Goal: Task Accomplishment & Management: Complete application form

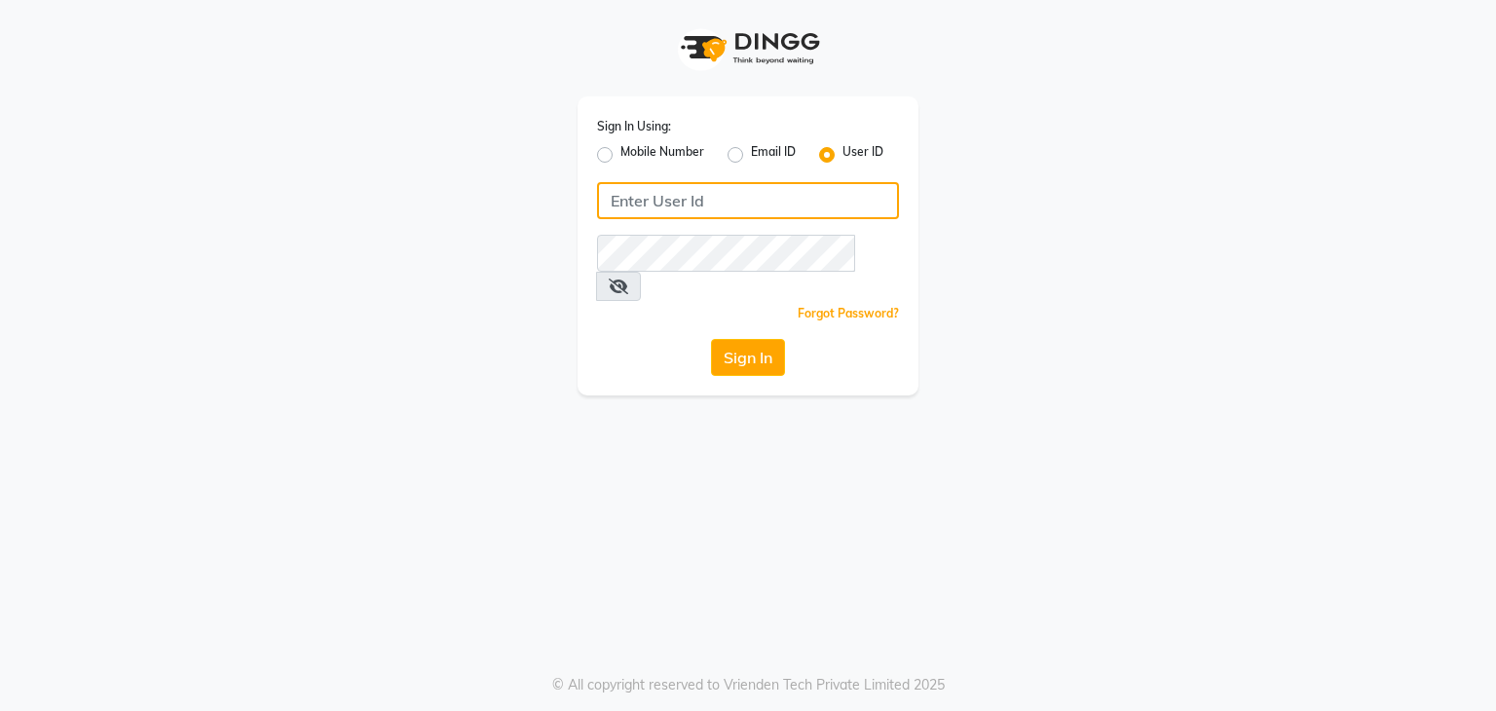
click at [624, 200] on input "Username" at bounding box center [748, 200] width 302 height 37
type input "studio20"
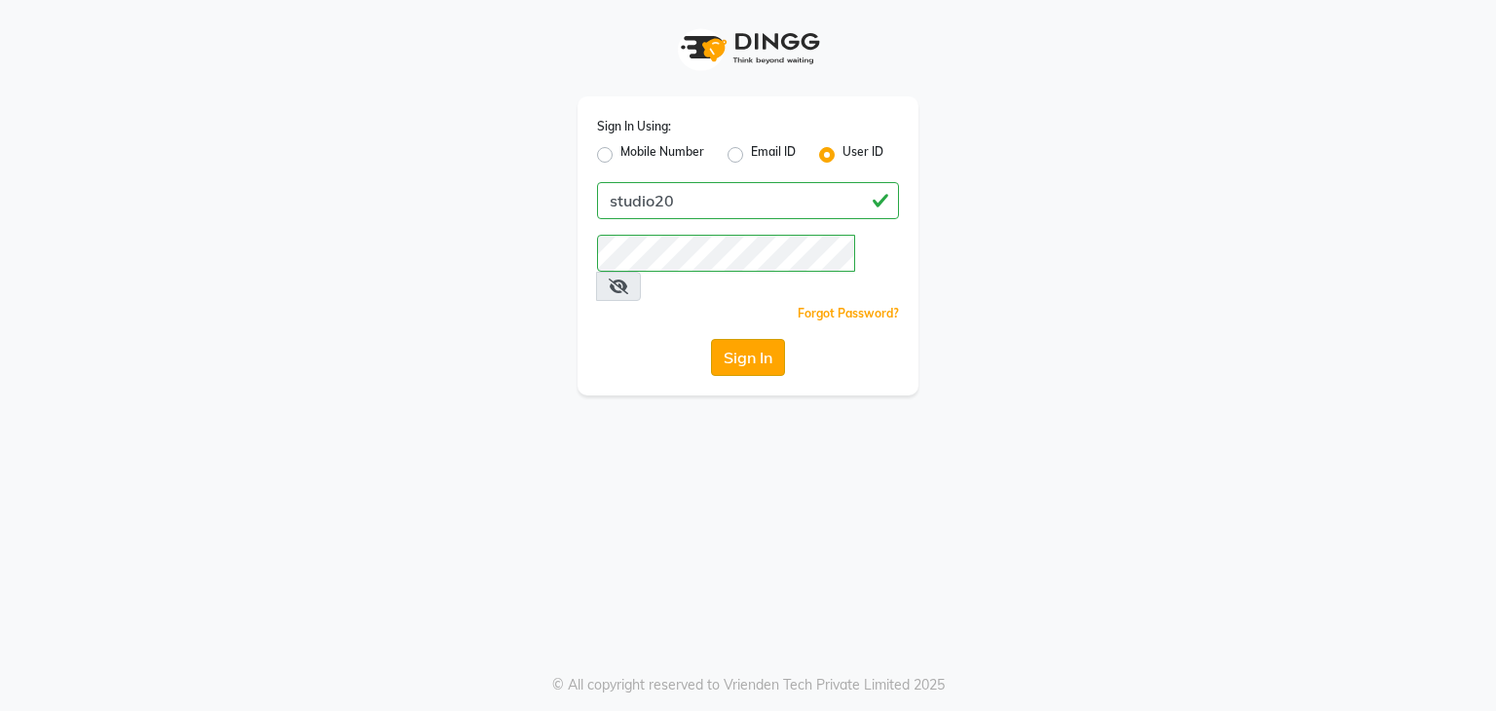
click at [761, 339] on button "Sign In" at bounding box center [748, 357] width 74 height 37
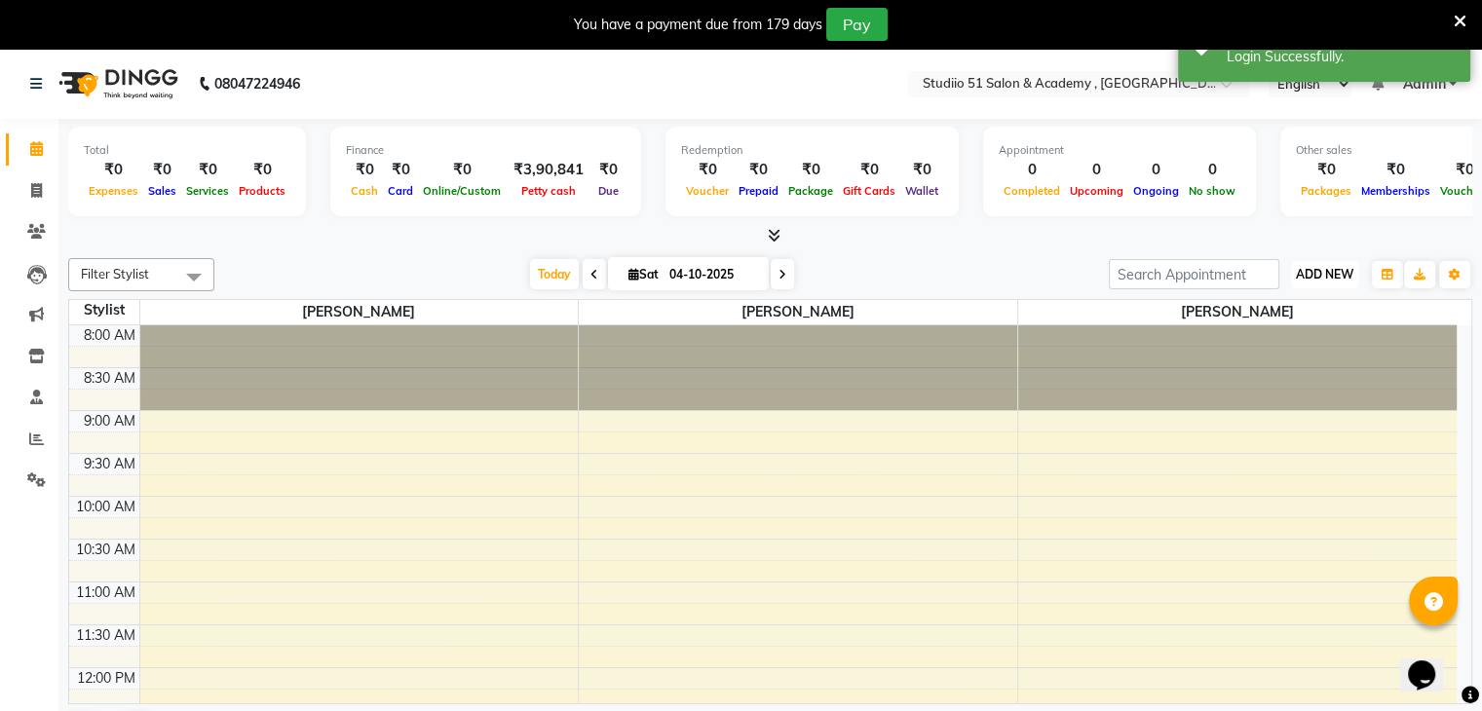
click at [1318, 277] on span "ADD NEW" at bounding box center [1324, 274] width 57 height 15
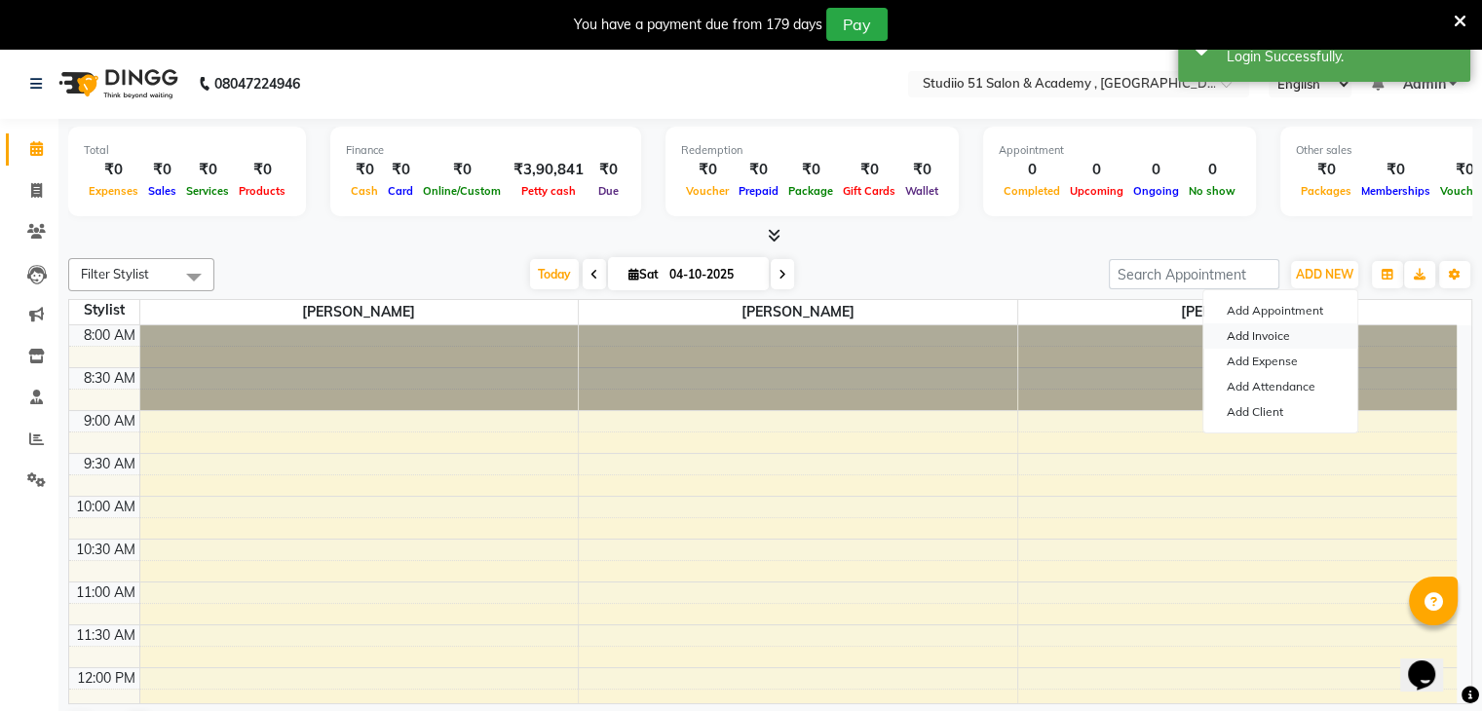
click at [1291, 332] on link "Add Invoice" at bounding box center [1280, 335] width 154 height 25
select select "638"
select select "service"
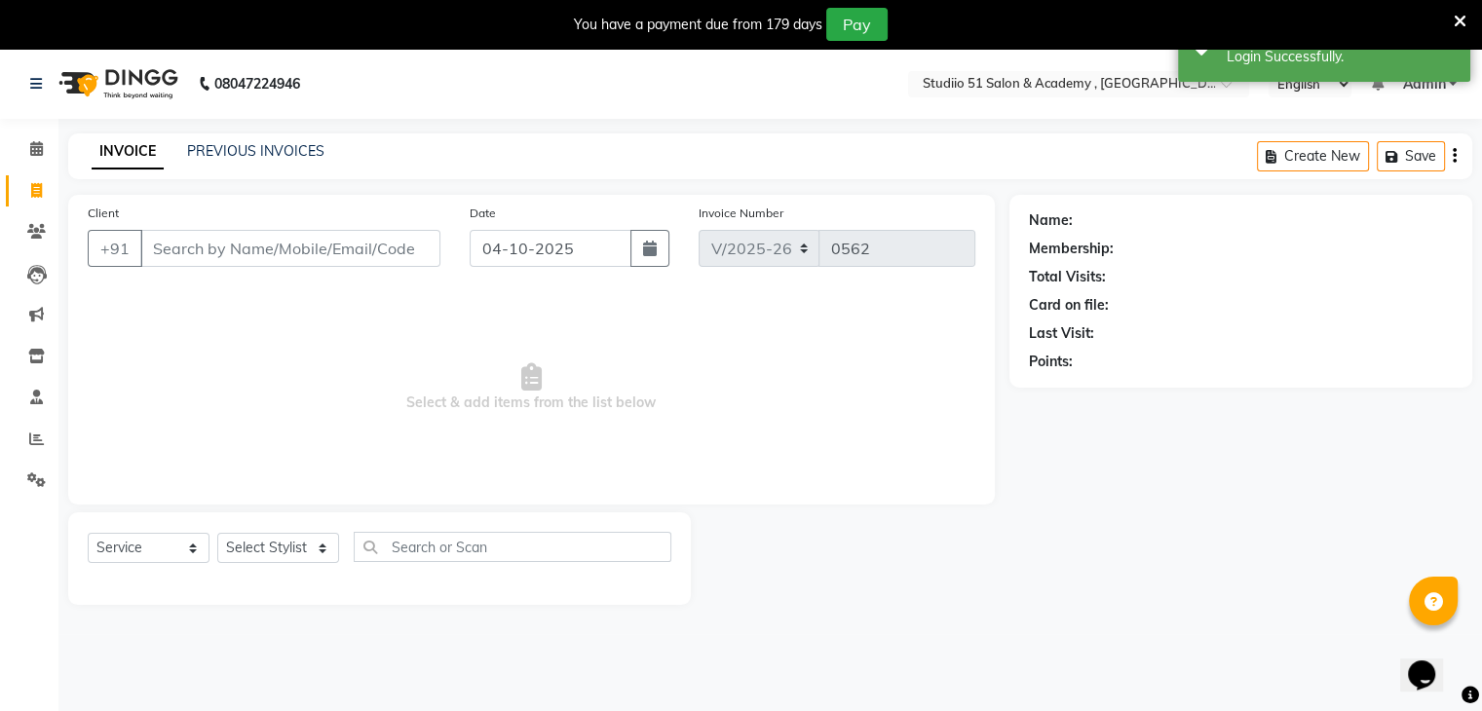
click at [398, 261] on input "Client" at bounding box center [290, 248] width 300 height 37
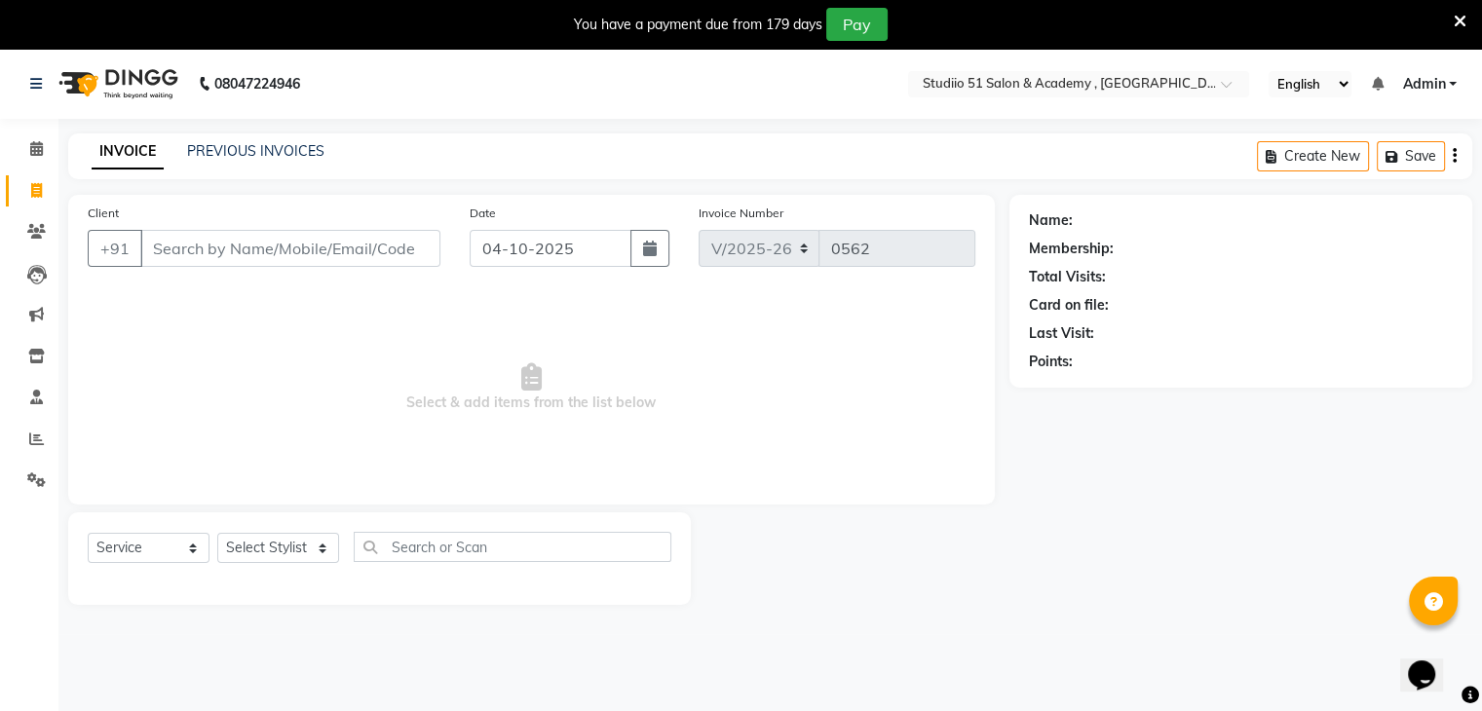
click at [382, 260] on input "Client" at bounding box center [290, 248] width 300 height 37
type input "9765811963"
click at [402, 256] on span "Add Client" at bounding box center [390, 248] width 77 height 19
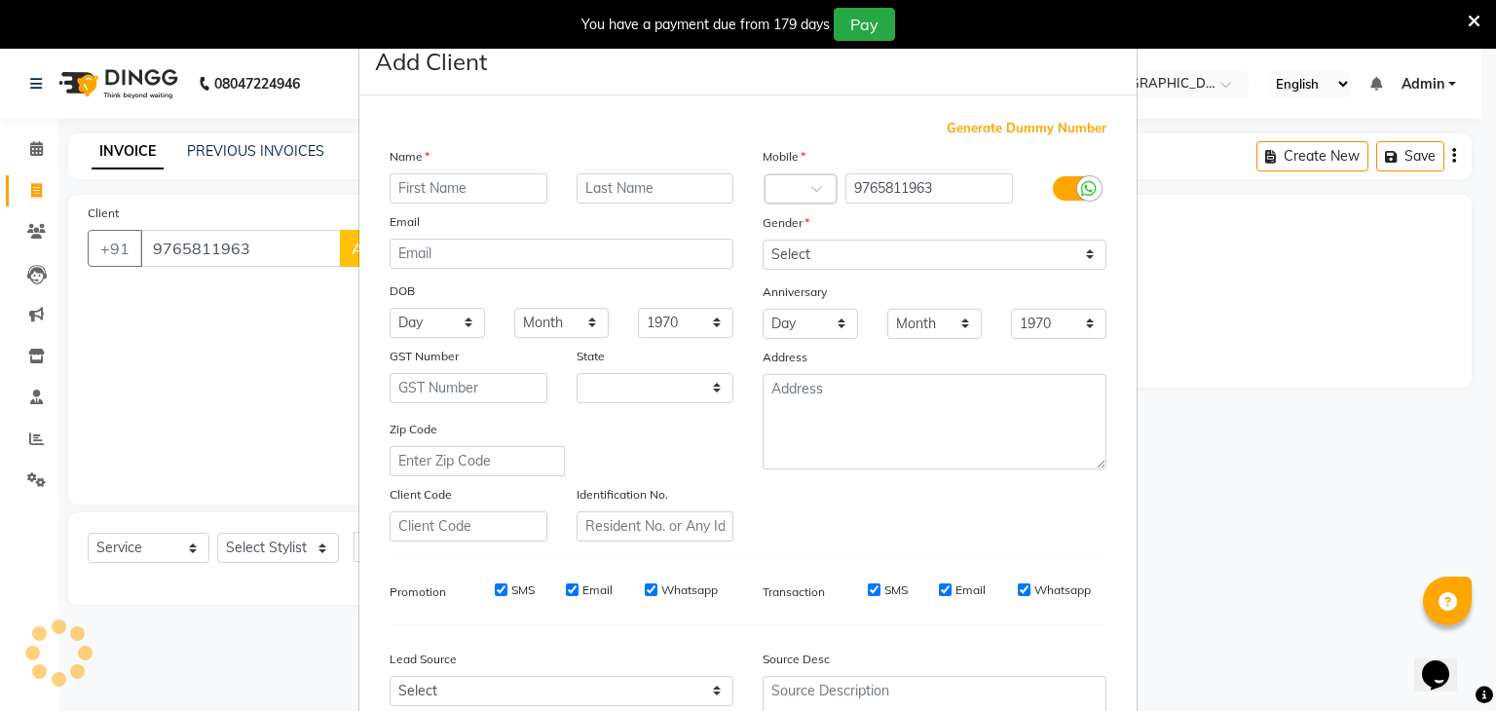
click at [402, 256] on div "Name Email DOB Day 01 02 03 04 05 06 07 08 09 10 11 12 13 14 15 16 17 18 19 20 …" at bounding box center [561, 344] width 373 height 396
select select "22"
click at [470, 179] on input "text" at bounding box center [469, 188] width 158 height 30
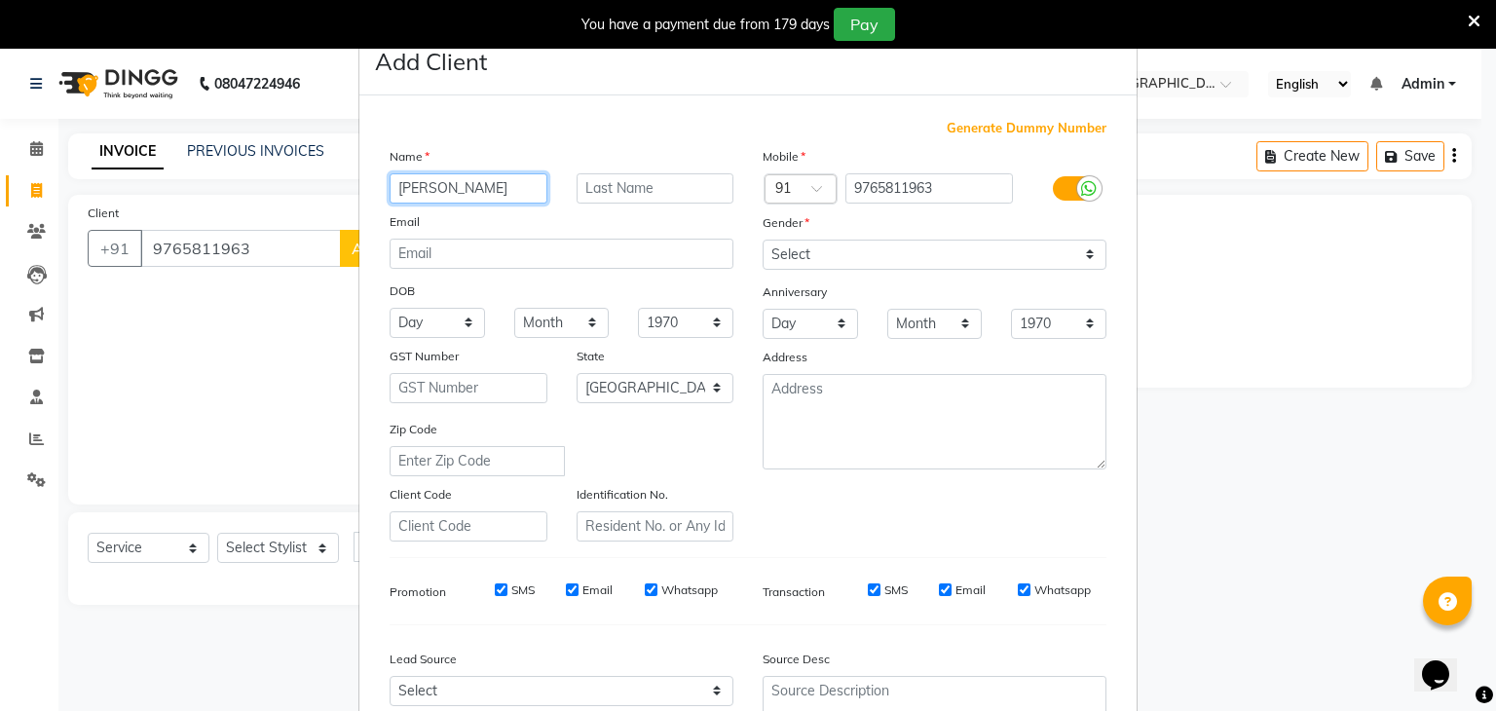
type input "[PERSON_NAME]"
click at [596, 188] on input "text" at bounding box center [656, 188] width 158 height 30
type input "Rane"
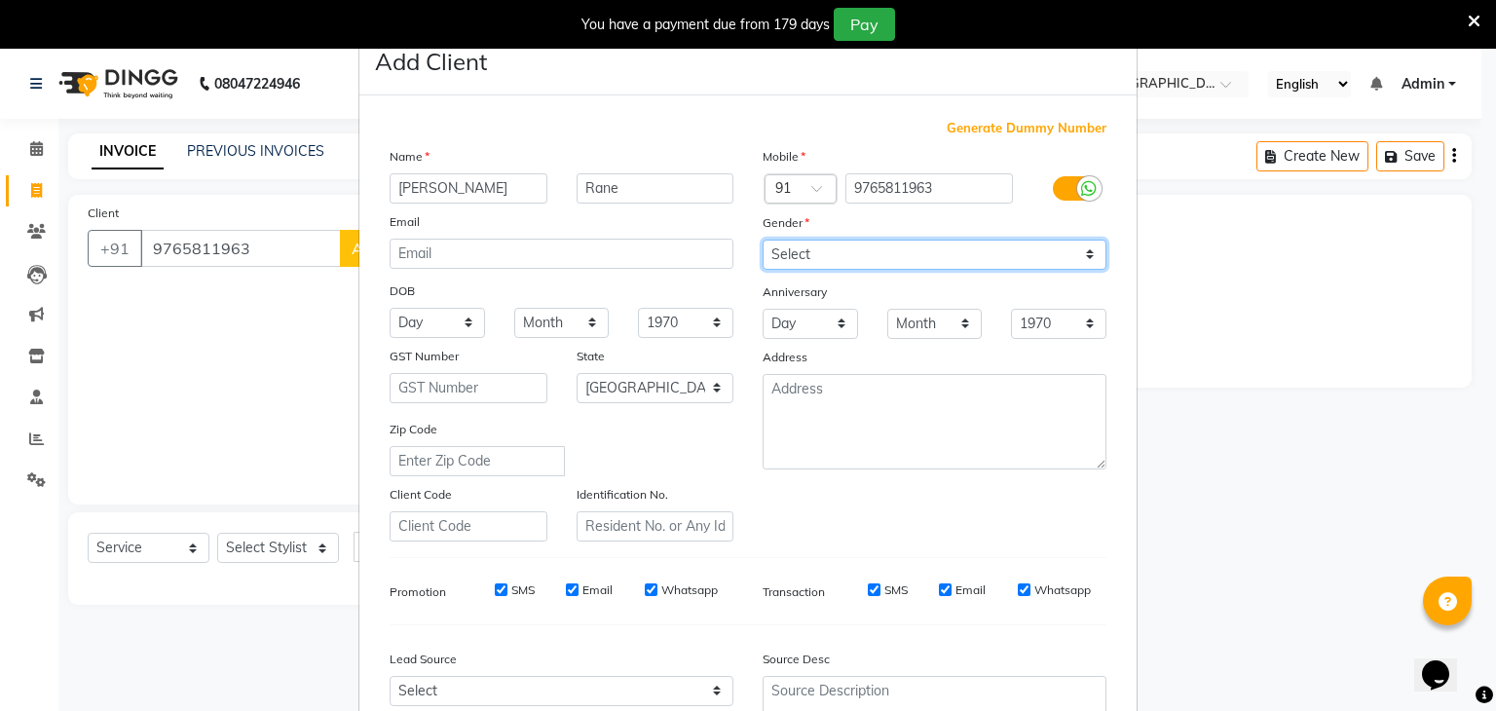
click at [820, 258] on select "Select [DEMOGRAPHIC_DATA] [DEMOGRAPHIC_DATA] Other Prefer Not To Say" at bounding box center [935, 255] width 344 height 30
select select "[DEMOGRAPHIC_DATA]"
click at [763, 241] on select "Select [DEMOGRAPHIC_DATA] [DEMOGRAPHIC_DATA] Other Prefer Not To Say" at bounding box center [935, 255] width 344 height 30
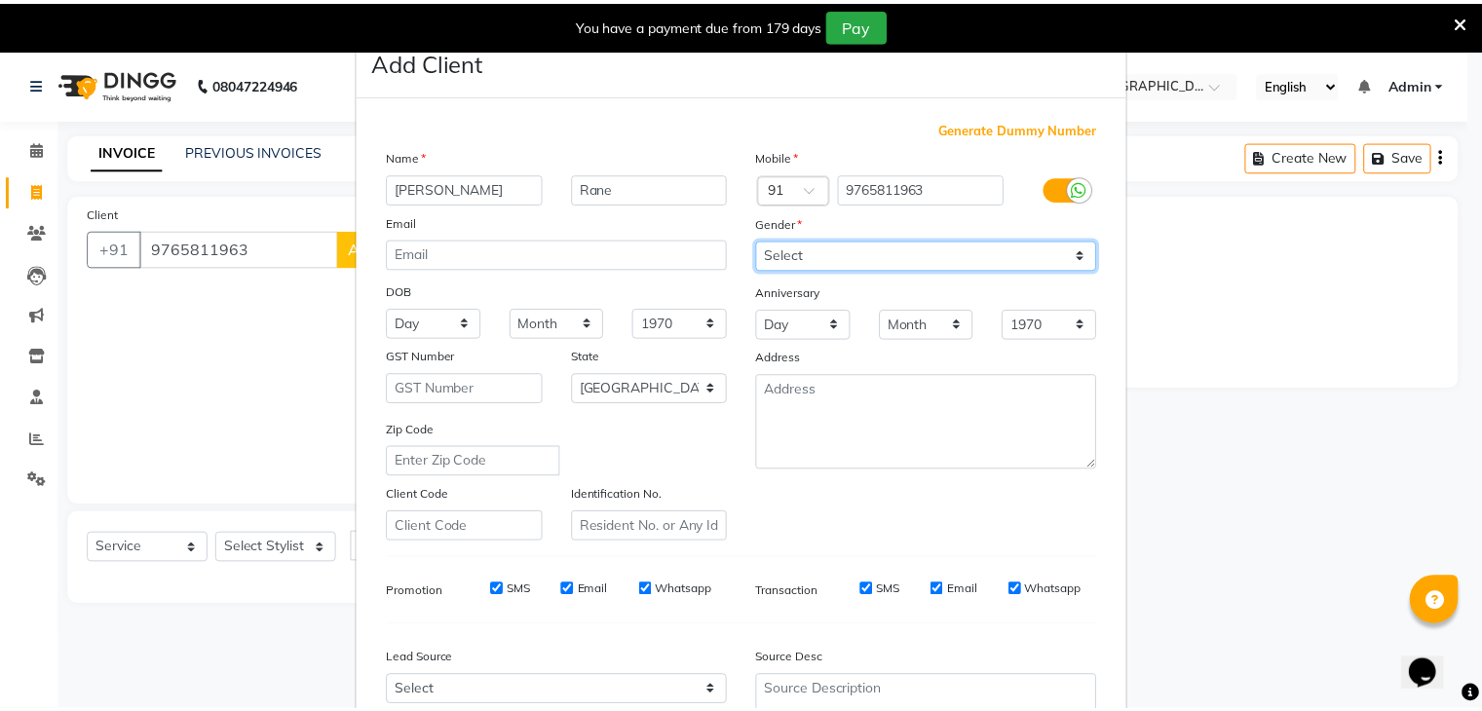
scroll to position [198, 0]
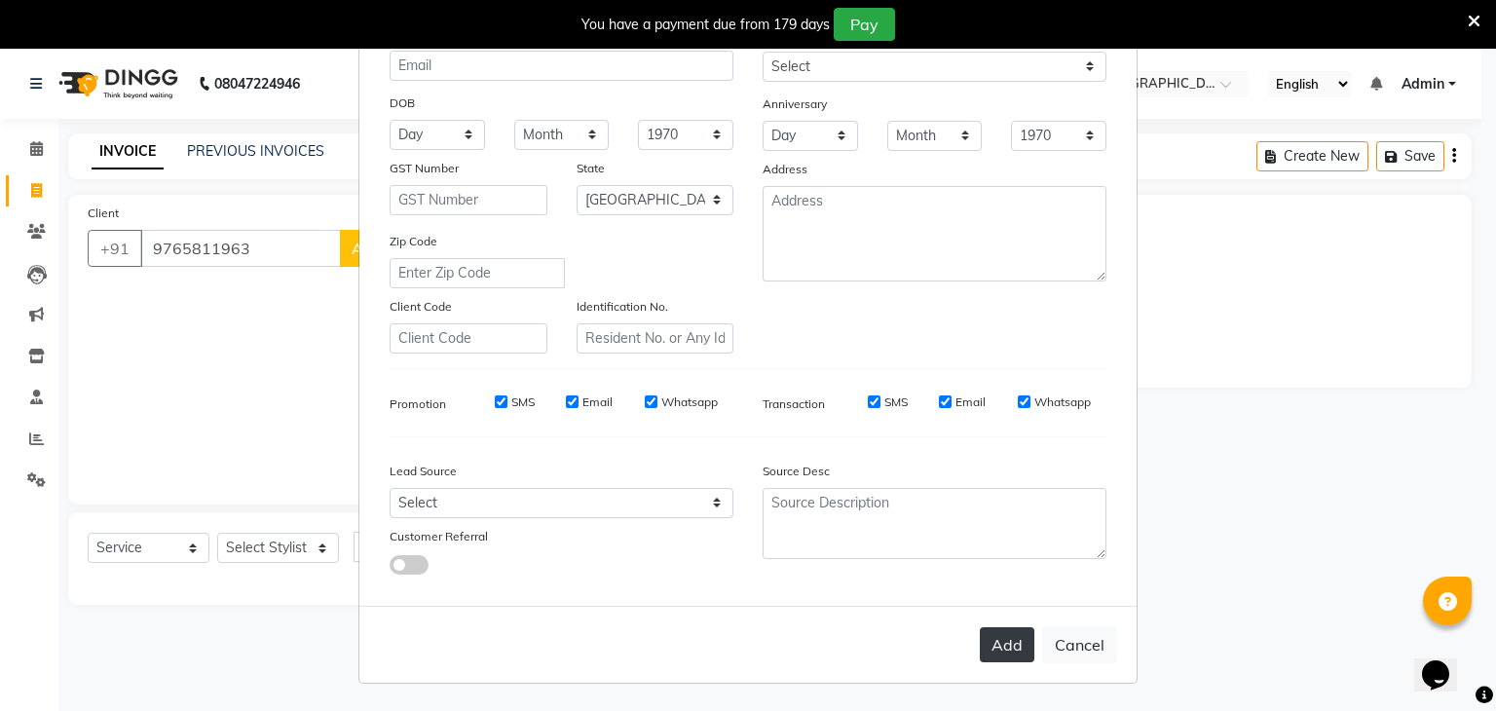
click at [1000, 644] on button "Add" at bounding box center [1007, 644] width 55 height 35
select select
select select "null"
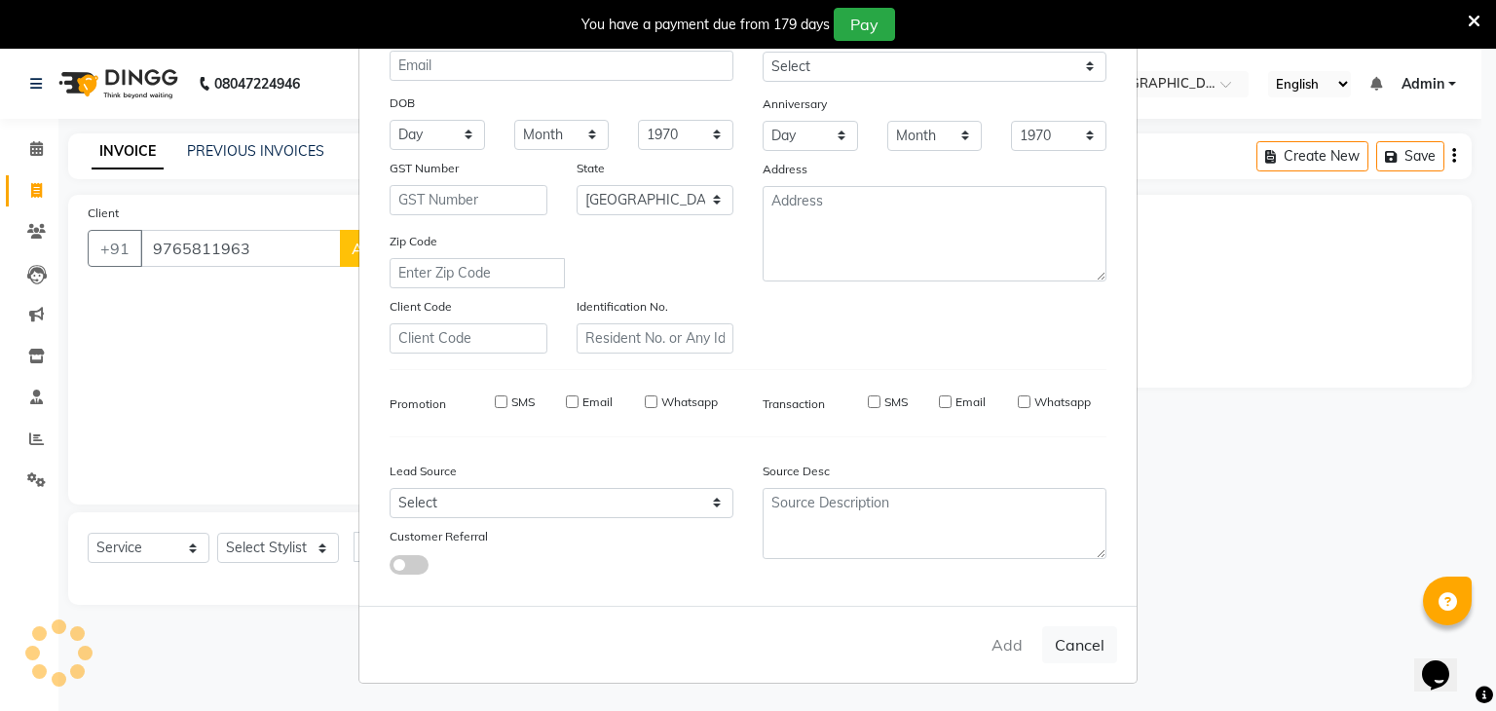
select select
checkbox input "false"
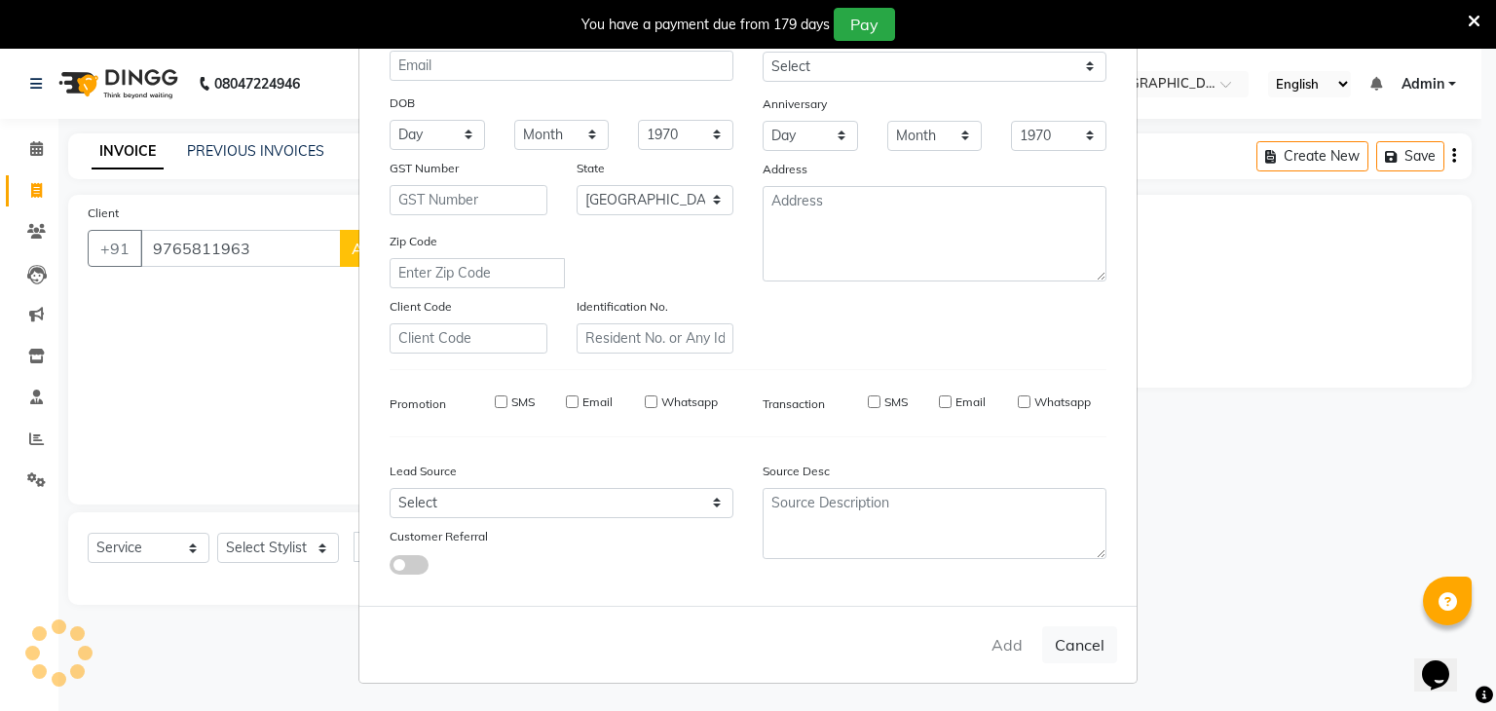
checkbox input "false"
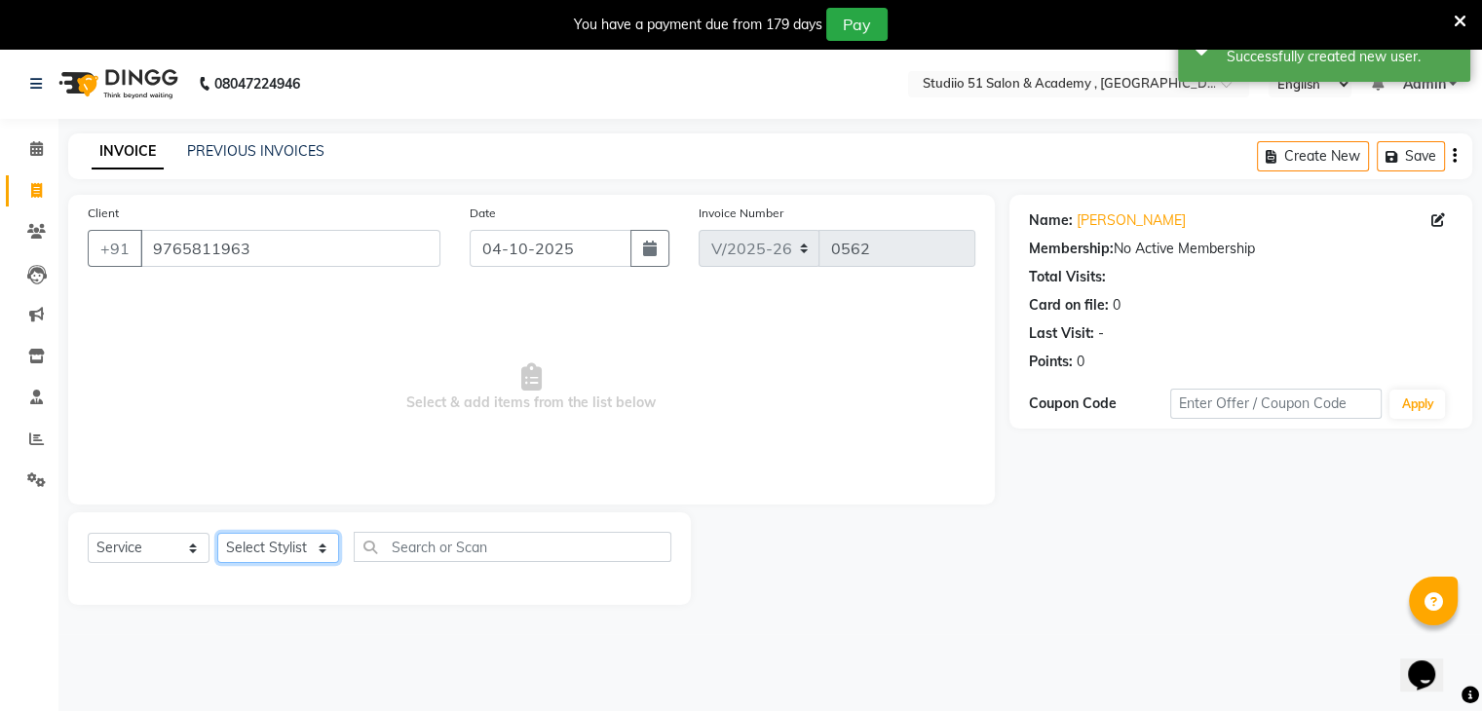
click at [251, 555] on select "Select Stylist [PERSON_NAME] [PERSON_NAME] [PERSON_NAME] Jaya [PERSON_NAME] [PE…" at bounding box center [278, 548] width 122 height 30
select select "81555"
click at [217, 534] on select "Select Stylist [PERSON_NAME] [PERSON_NAME] [PERSON_NAME] Jaya [PERSON_NAME] [PE…" at bounding box center [278, 548] width 122 height 30
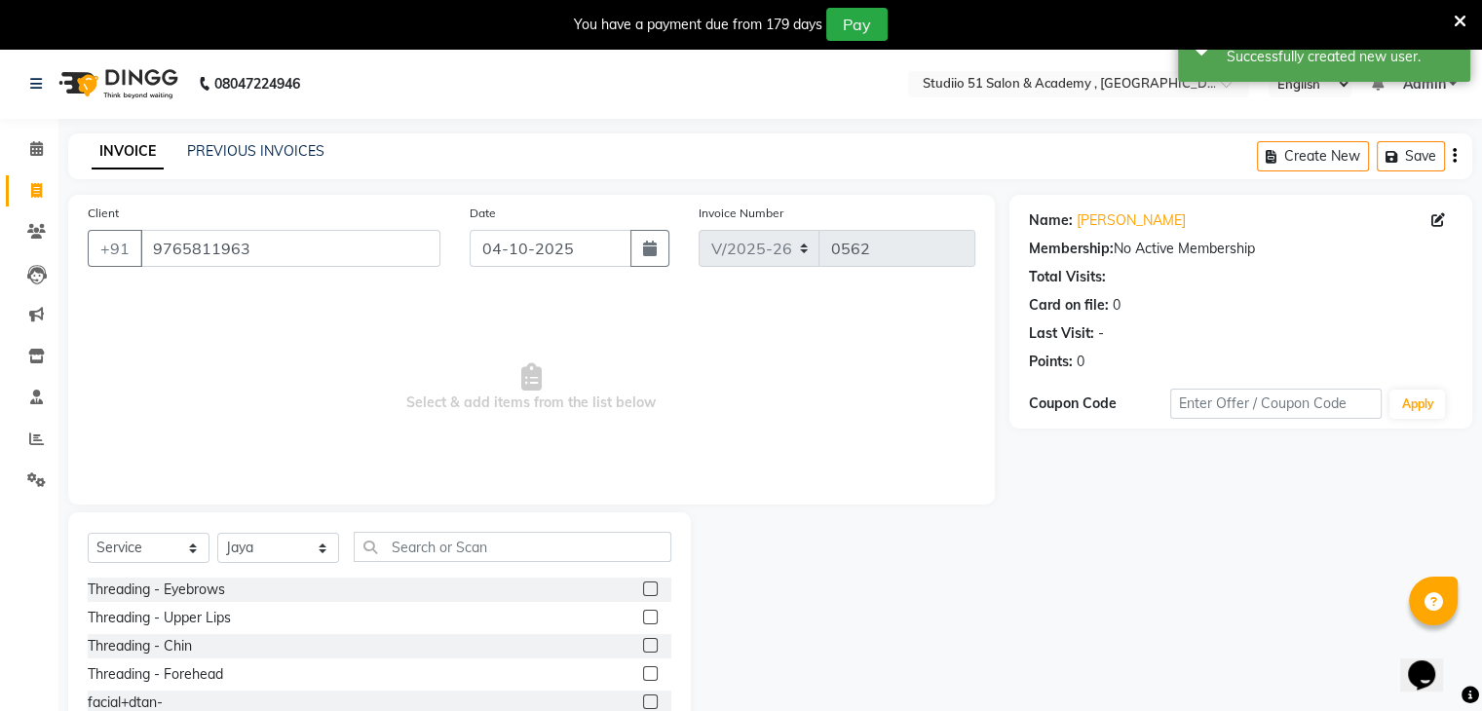
click at [643, 586] on label at bounding box center [650, 589] width 15 height 15
click at [643, 586] on input "checkbox" at bounding box center [649, 590] width 13 height 13
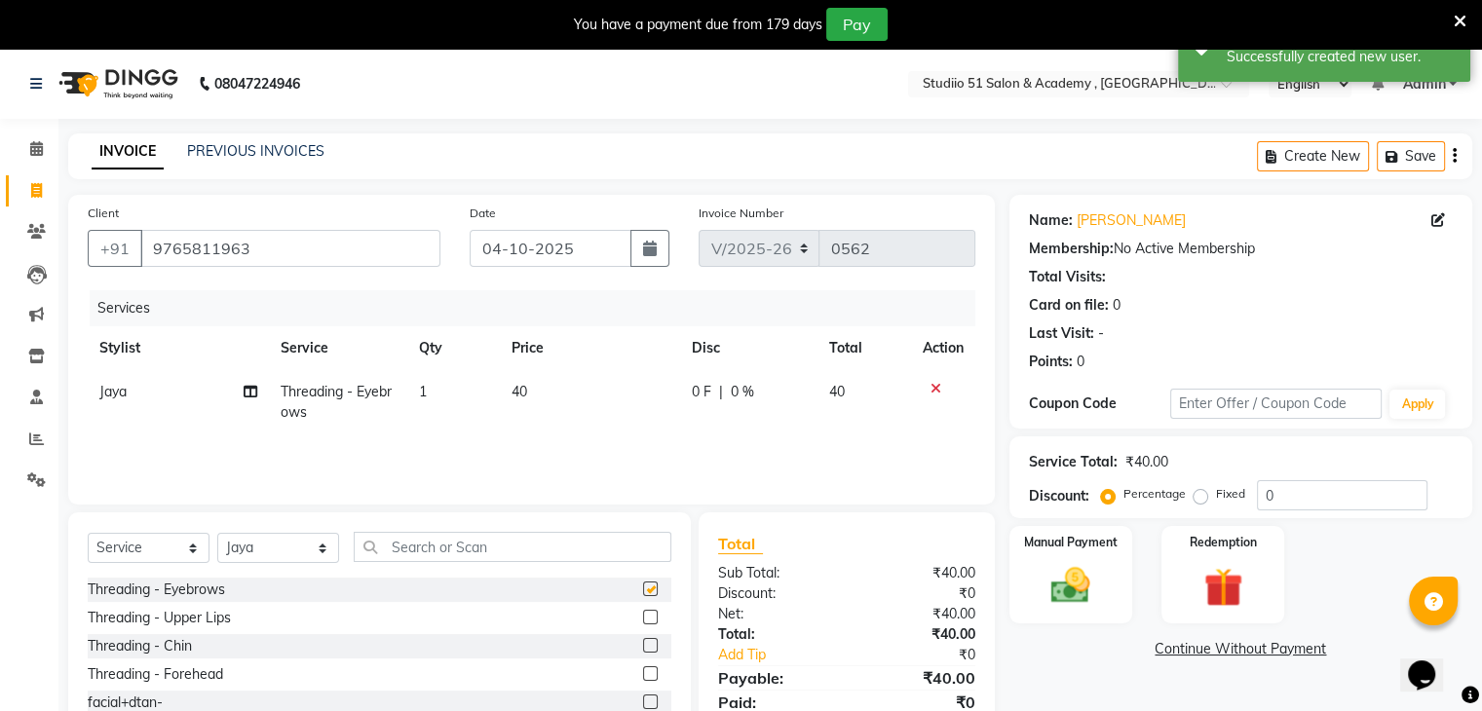
checkbox input "false"
click at [1065, 570] on img at bounding box center [1070, 586] width 65 height 47
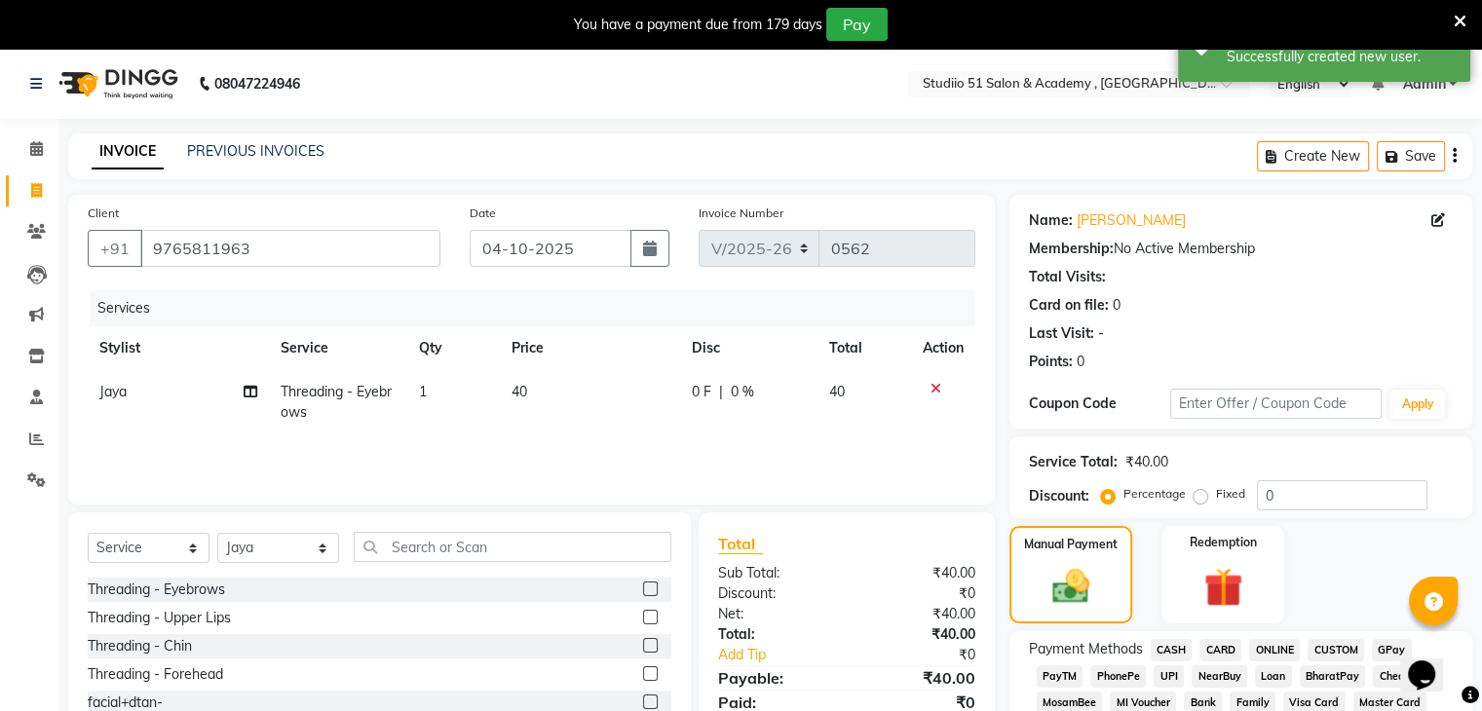
click at [1375, 649] on span "GPay" at bounding box center [1392, 650] width 40 height 22
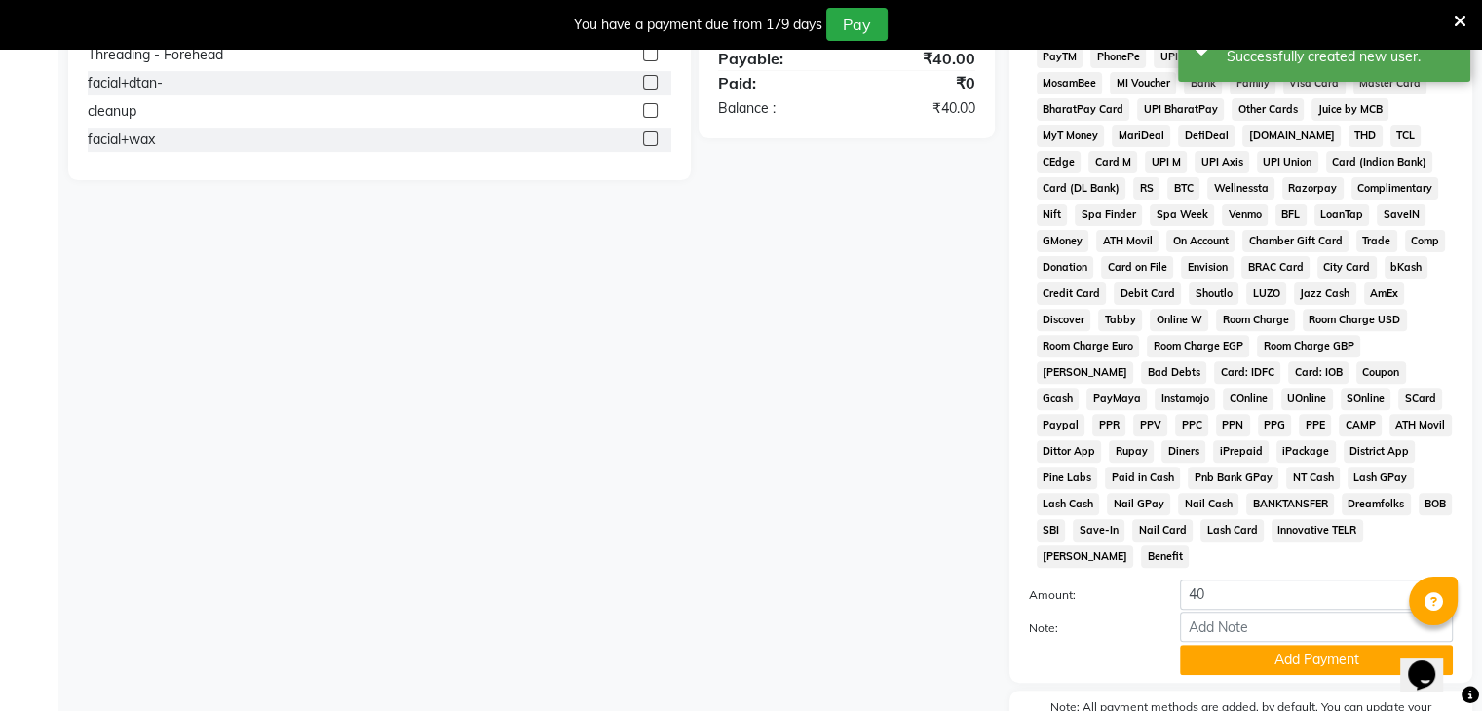
scroll to position [690, 0]
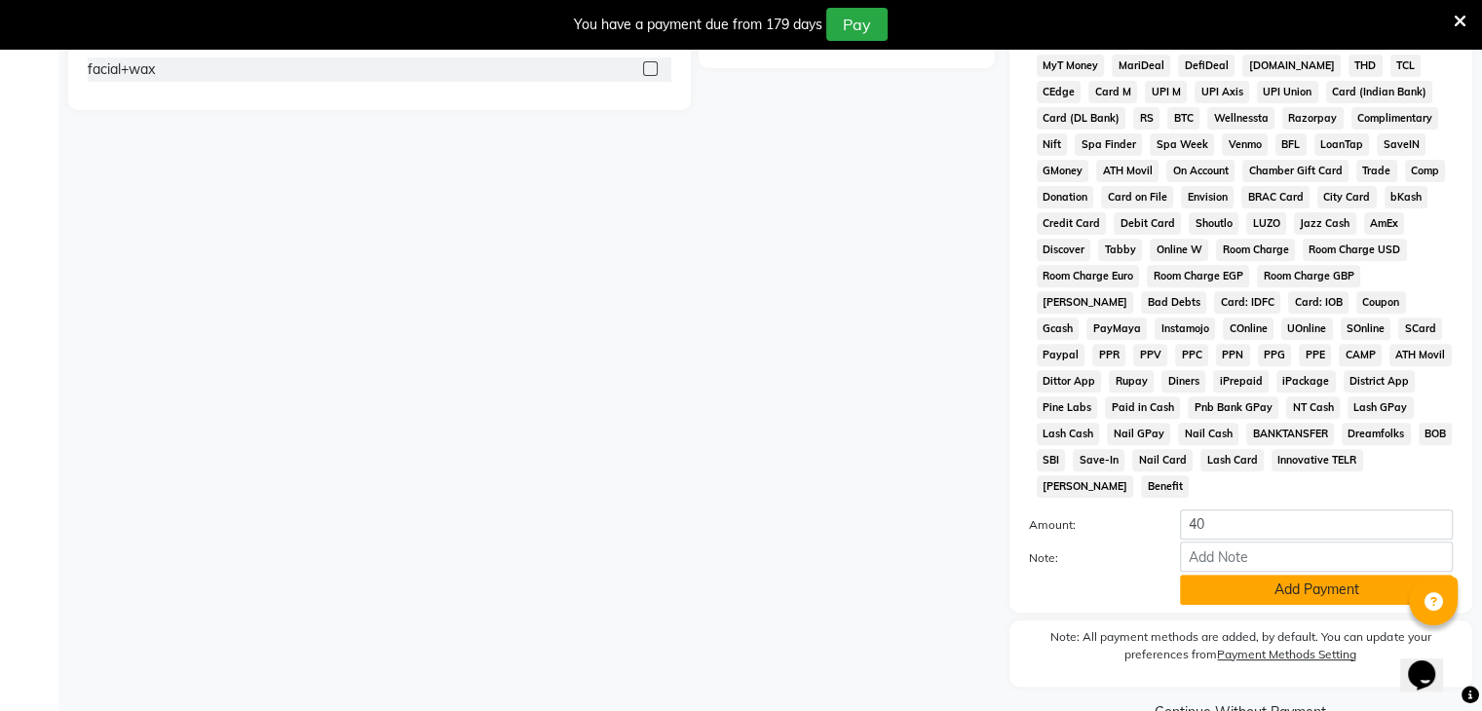
click at [1325, 575] on button "Add Payment" at bounding box center [1316, 590] width 273 height 30
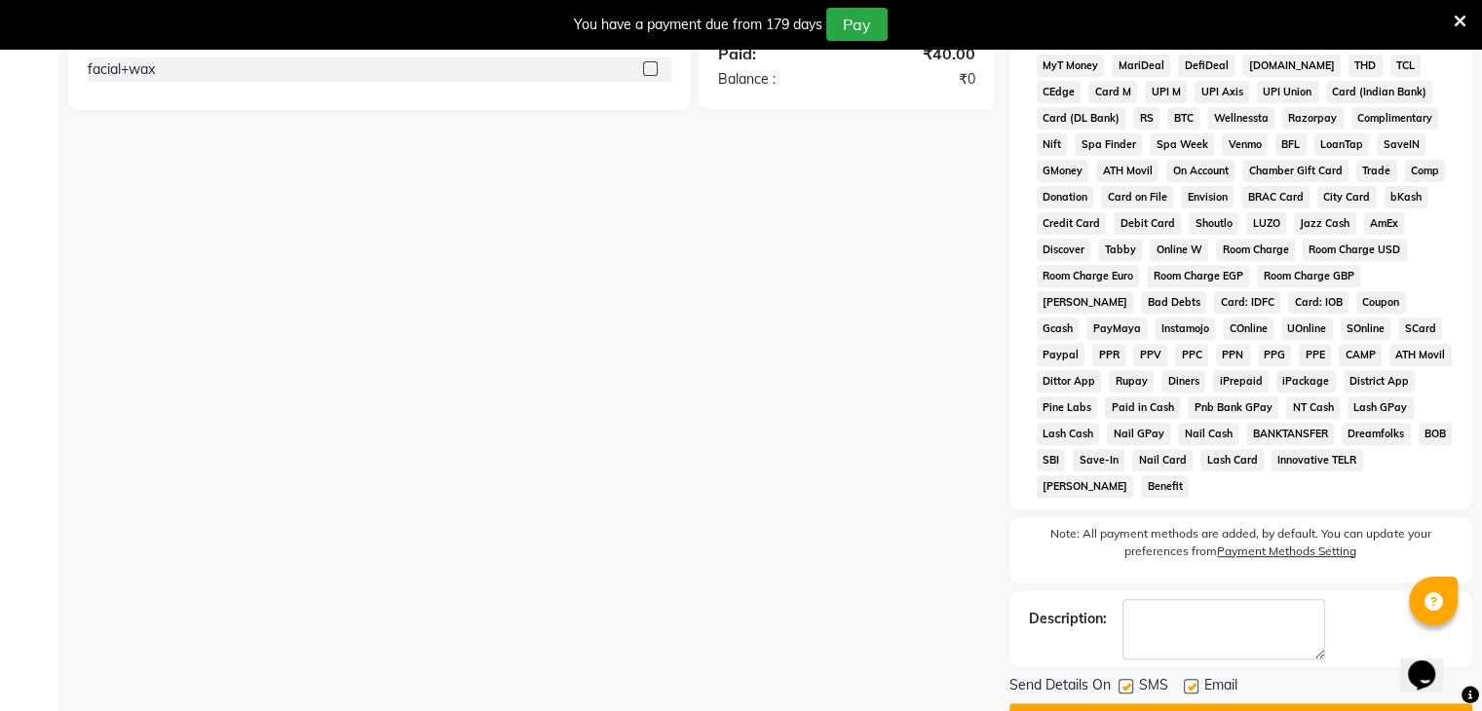
scroll to position [729, 0]
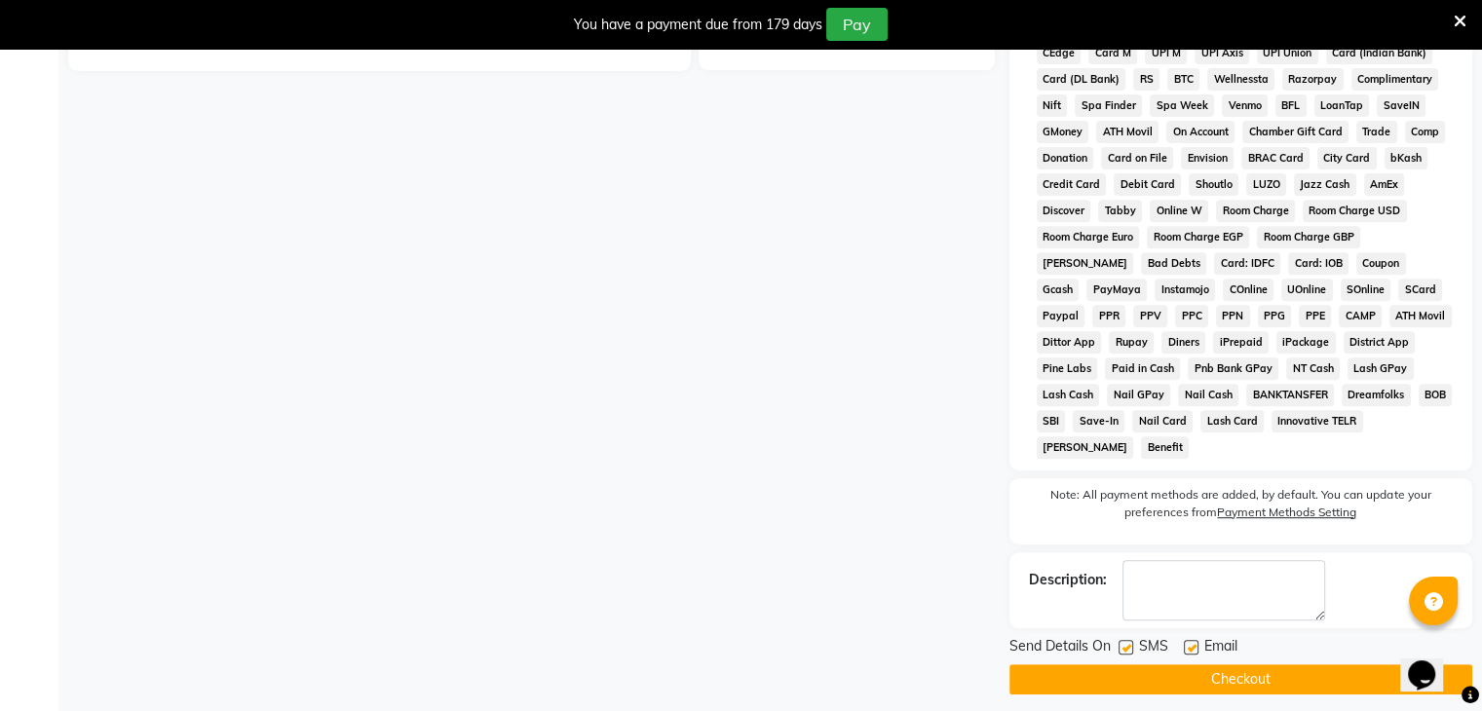
click at [1277, 664] on button "Checkout" at bounding box center [1240, 679] width 463 height 30
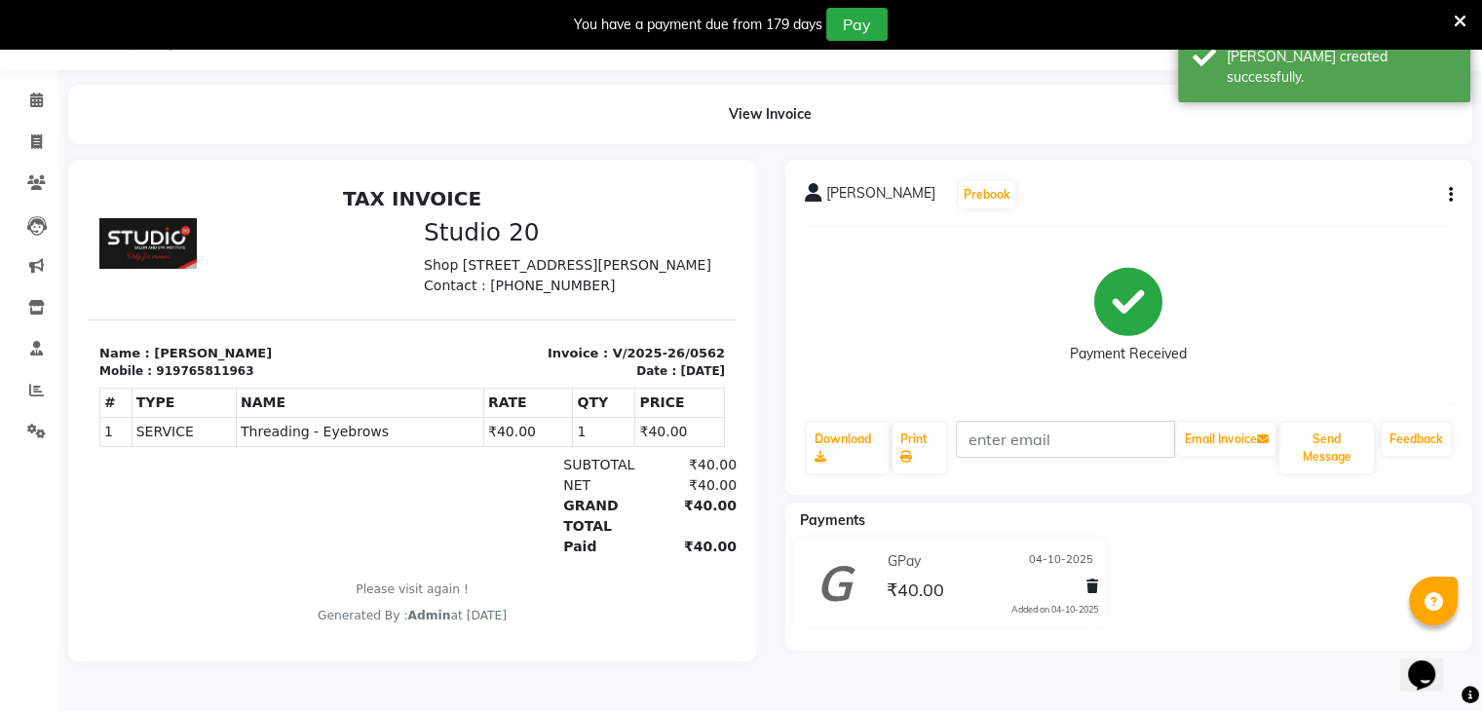
drag, startPoint x: 145, startPoint y: 291, endPoint x: 39, endPoint y: 147, distance: 179.1
click at [88, 179] on html "TAX INVOICE Studio 20 [STREET_ADDRESS][PERSON_NAME] Contact : [PHONE_NUMBER] #" at bounding box center [412, 405] width 649 height 453
click at [39, 146] on icon at bounding box center [36, 141] width 11 height 15
select select "service"
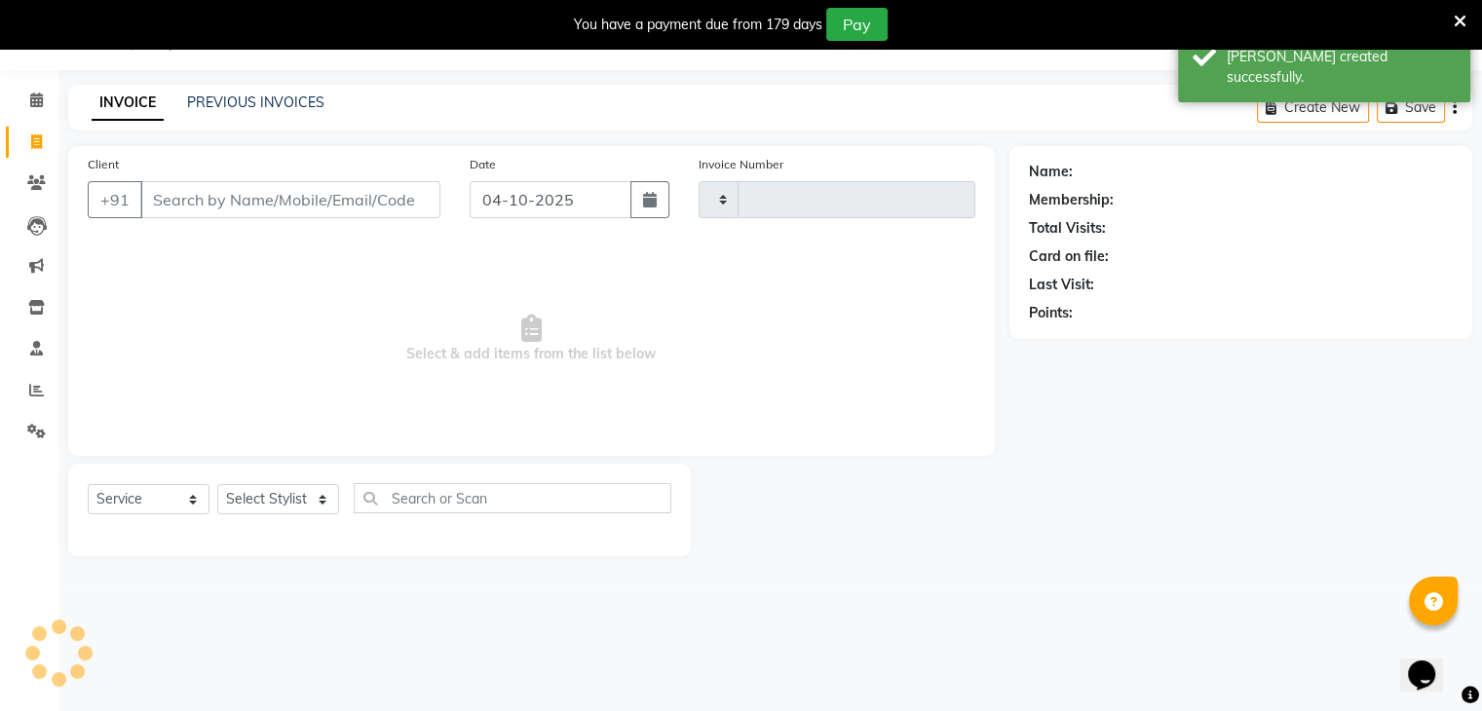
type input "0563"
select select "638"
click at [232, 202] on input "Client" at bounding box center [290, 199] width 300 height 37
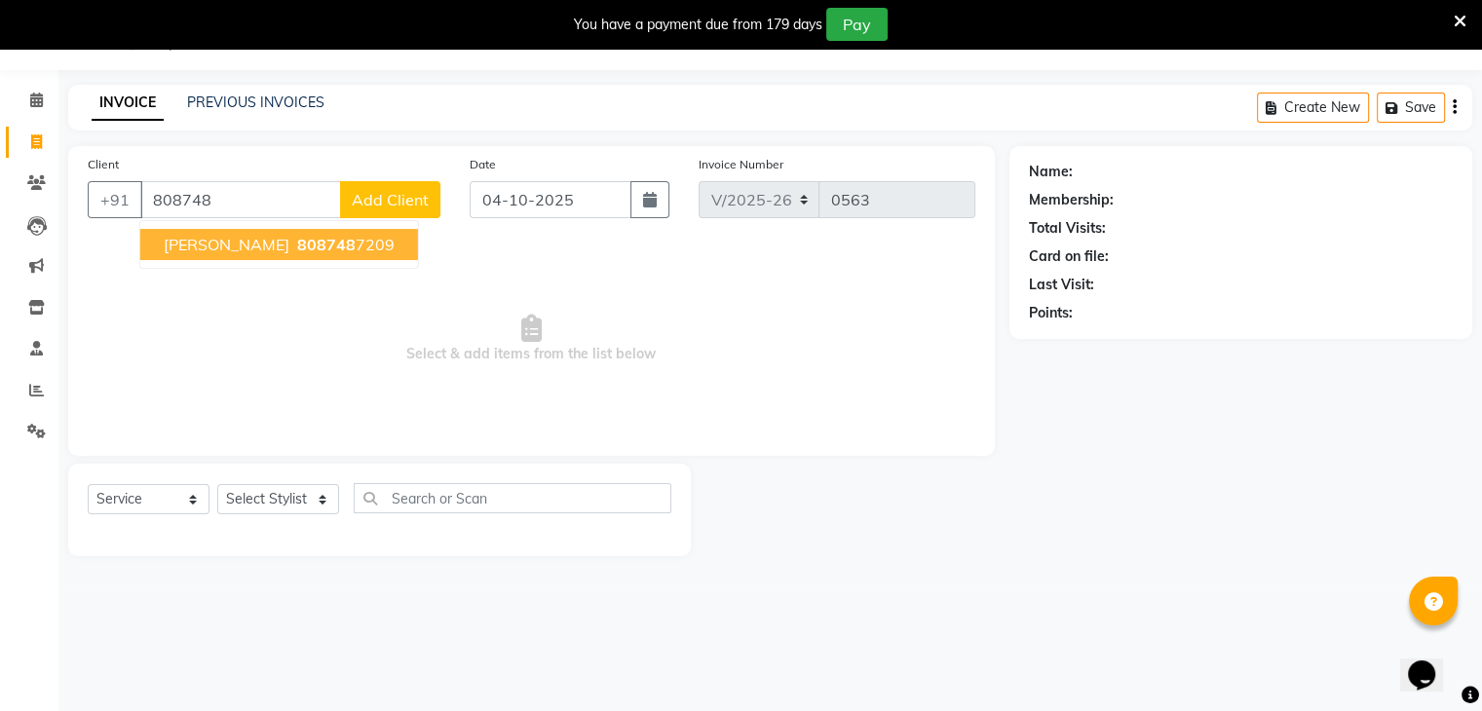
click at [168, 246] on span "[PERSON_NAME]" at bounding box center [227, 244] width 126 height 19
type input "8087487209"
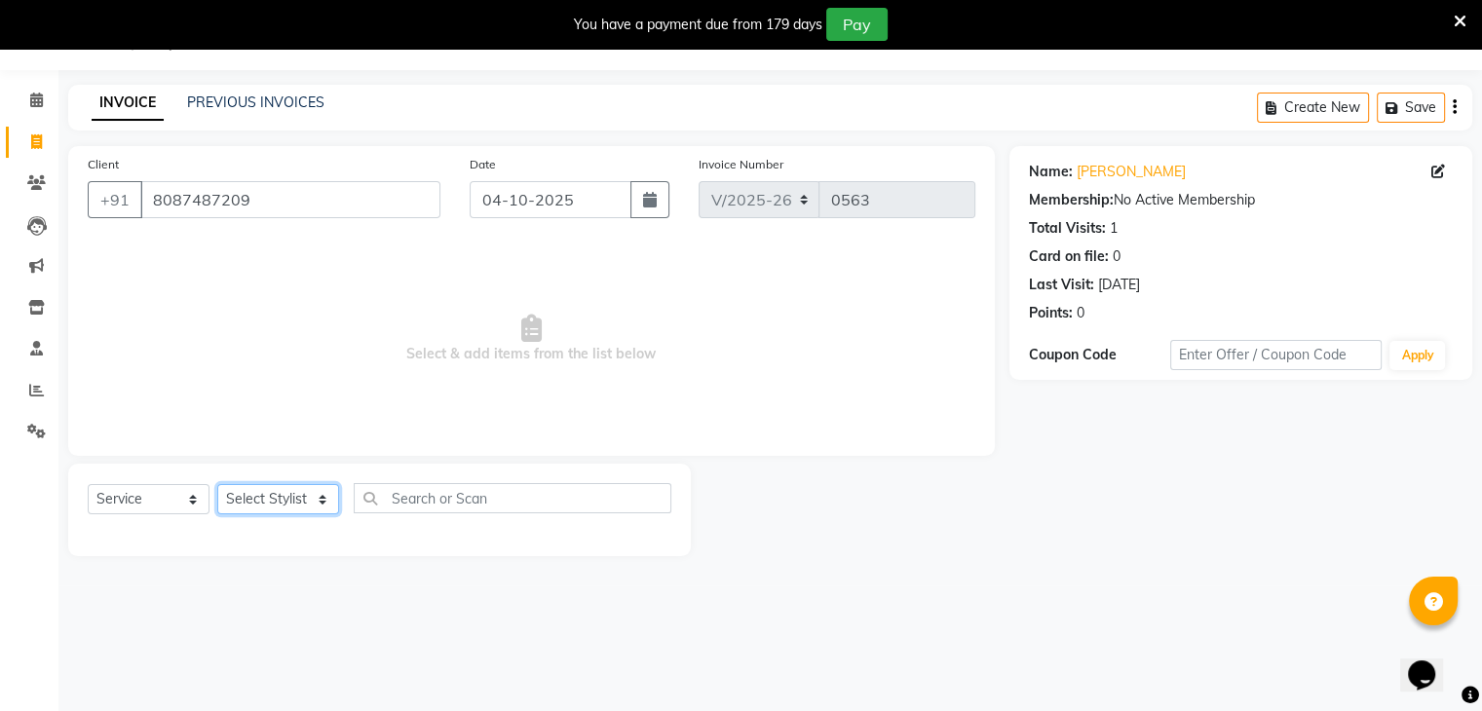
click at [291, 488] on select "Select Stylist [PERSON_NAME] [PERSON_NAME] [PERSON_NAME] Jaya [PERSON_NAME] [PE…" at bounding box center [278, 499] width 122 height 30
select select "81555"
click at [217, 485] on select "Select Stylist [PERSON_NAME] [PERSON_NAME] [PERSON_NAME] Jaya [PERSON_NAME] [PE…" at bounding box center [278, 499] width 122 height 30
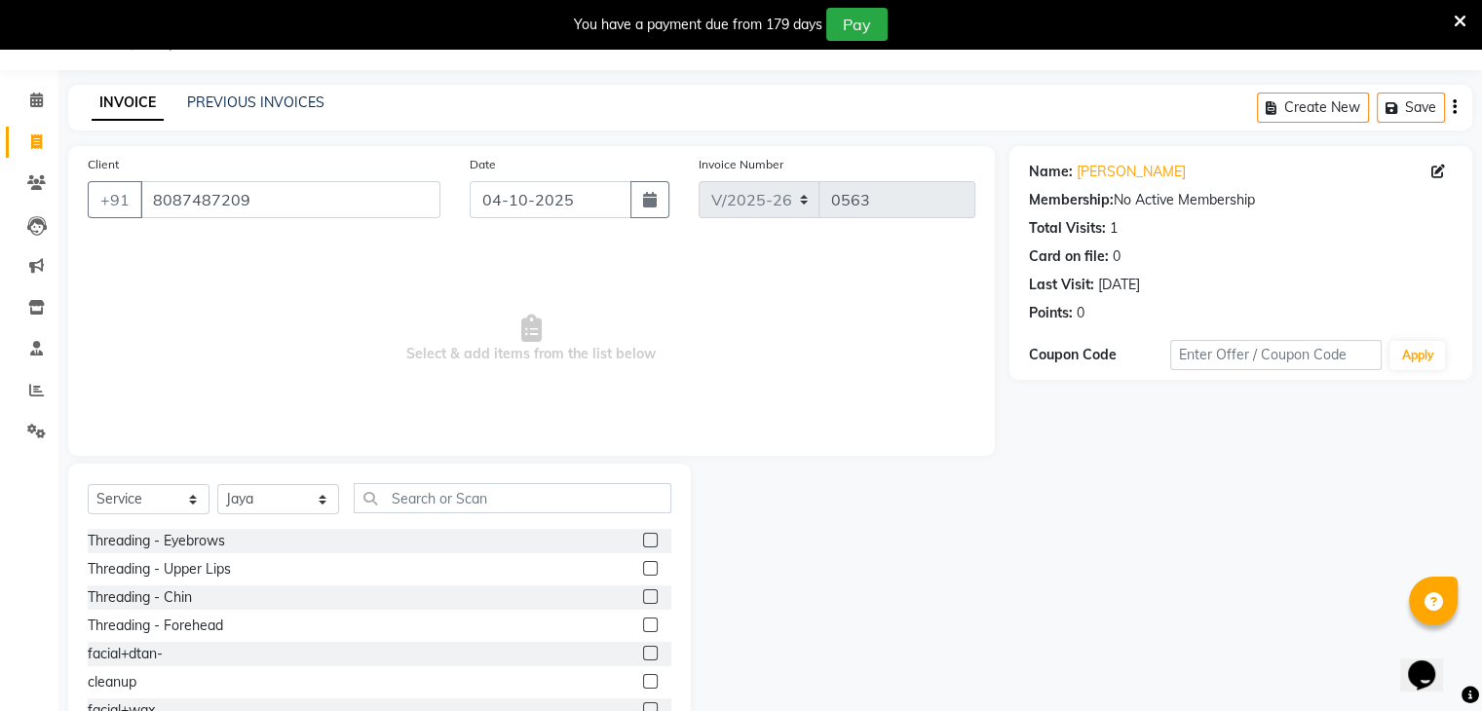
click at [643, 539] on label at bounding box center [650, 540] width 15 height 15
click at [643, 539] on input "checkbox" at bounding box center [649, 541] width 13 height 13
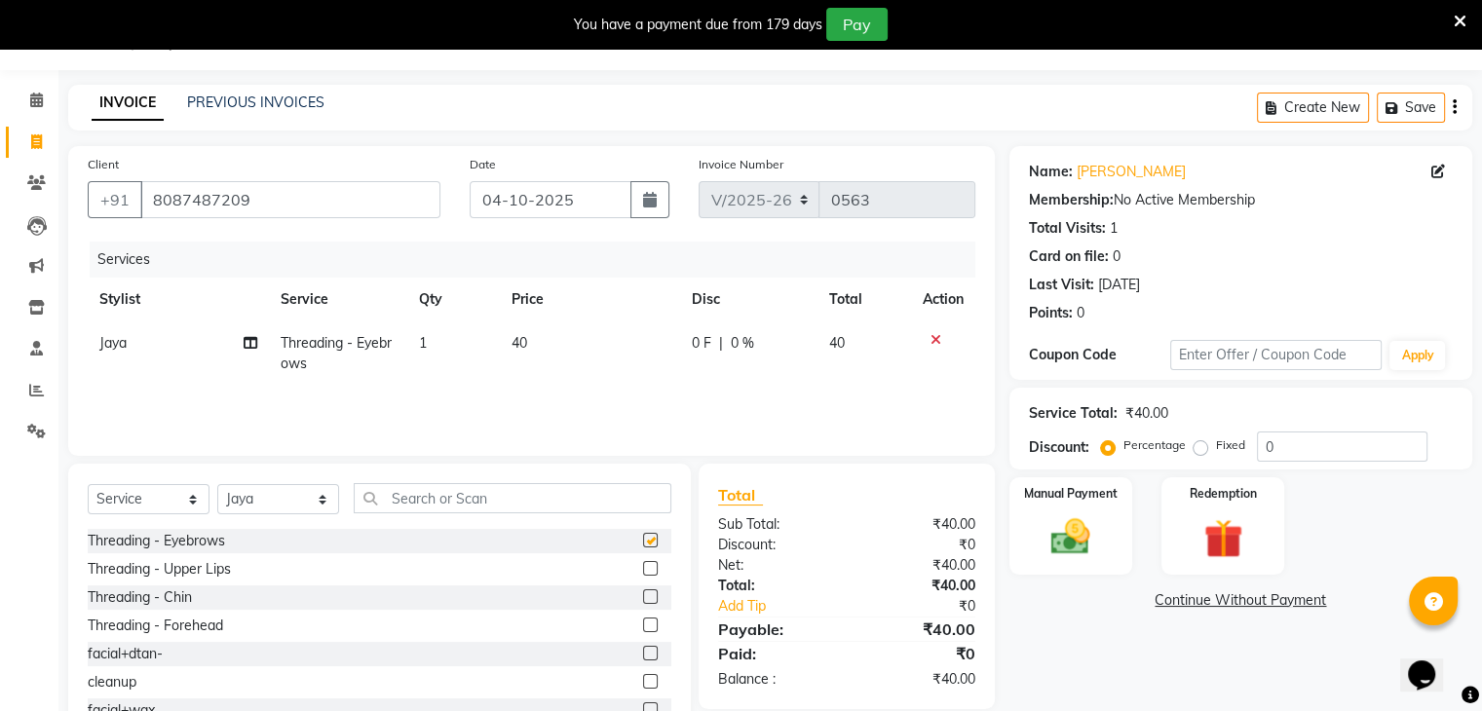
checkbox input "false"
click at [643, 623] on label at bounding box center [650, 625] width 15 height 15
click at [643, 623] on input "checkbox" at bounding box center [649, 626] width 13 height 13
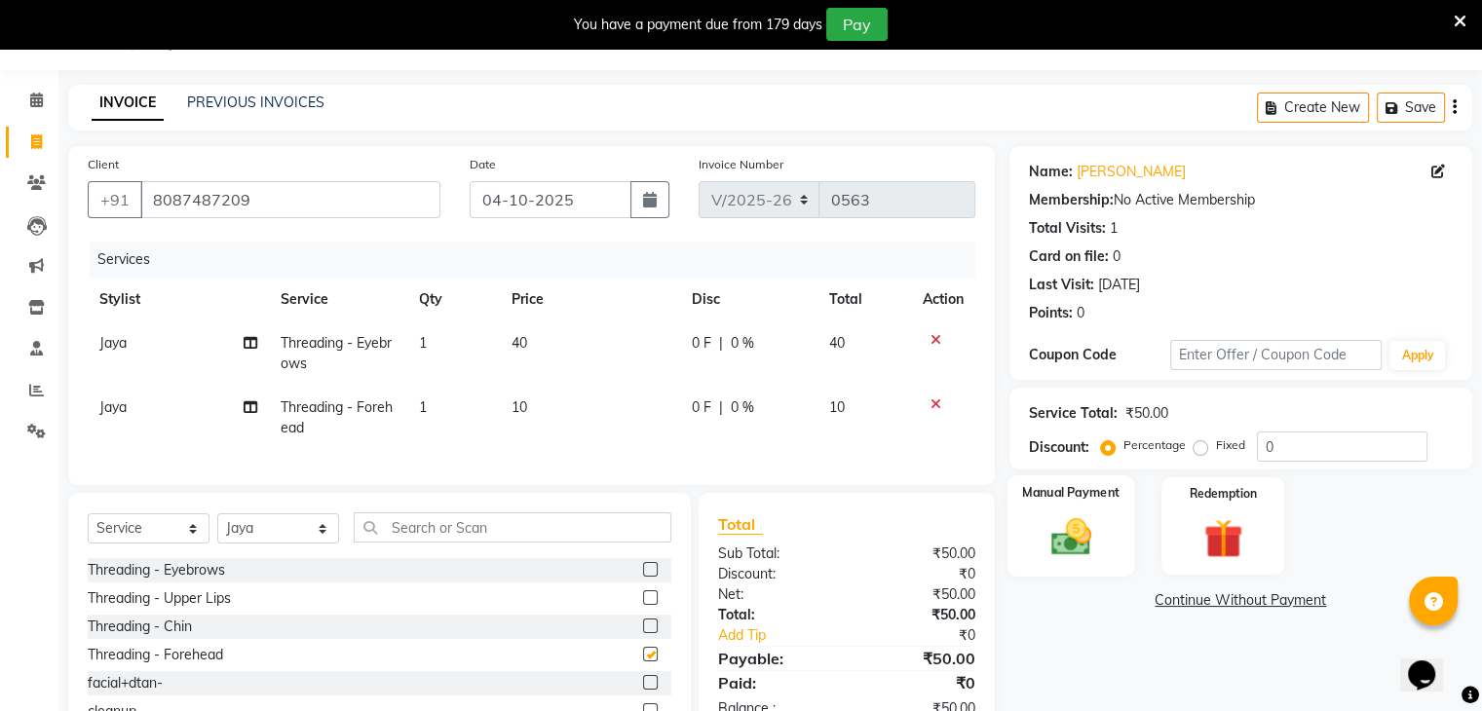
checkbox input "false"
click at [1060, 527] on img at bounding box center [1070, 537] width 65 height 47
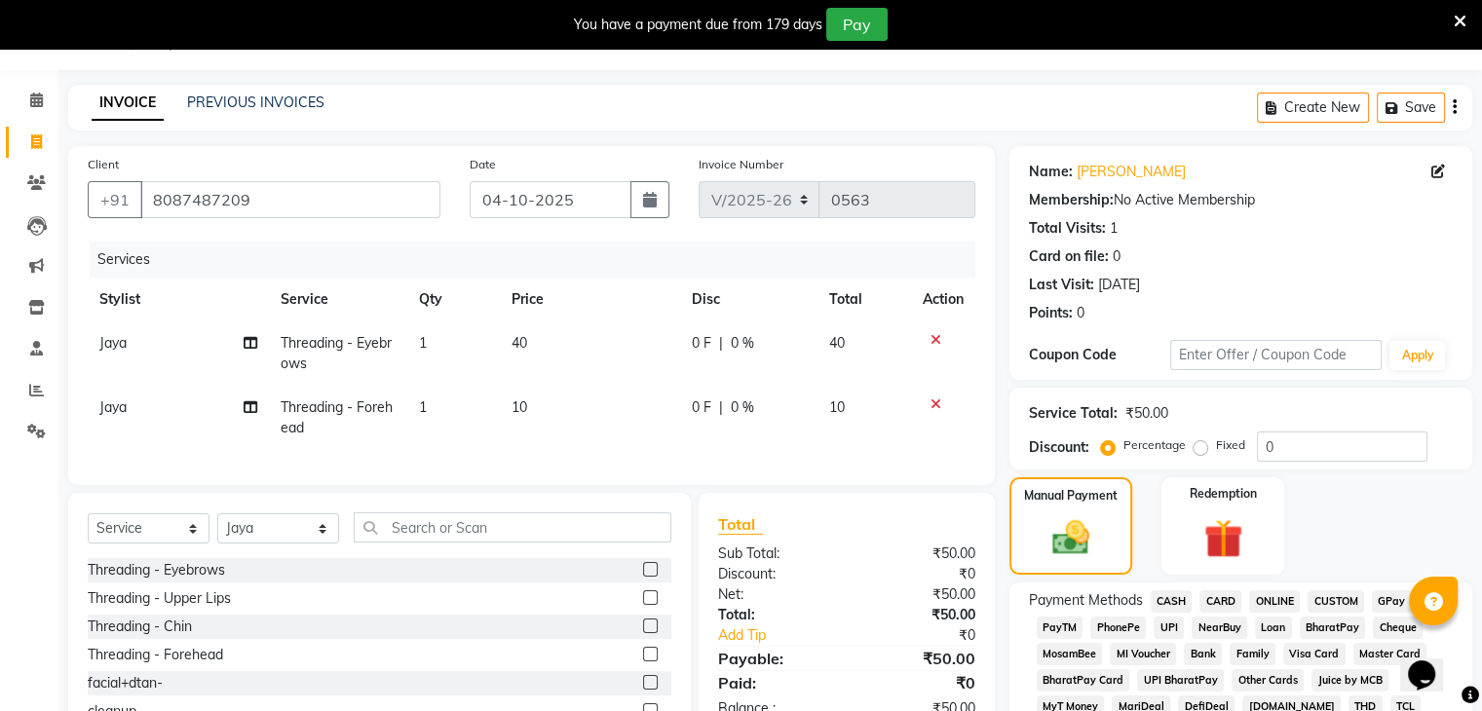
click at [1387, 600] on span "GPay" at bounding box center [1392, 601] width 40 height 22
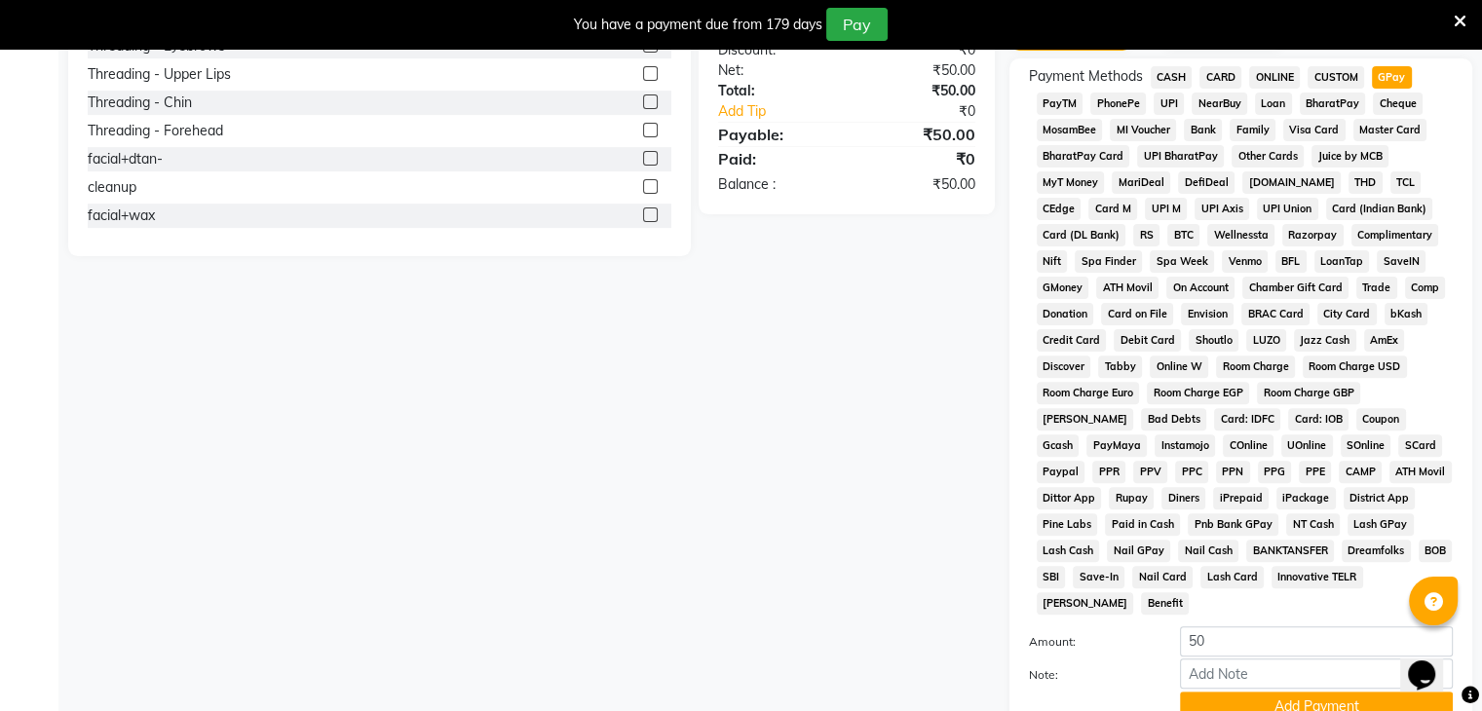
scroll to position [646, 0]
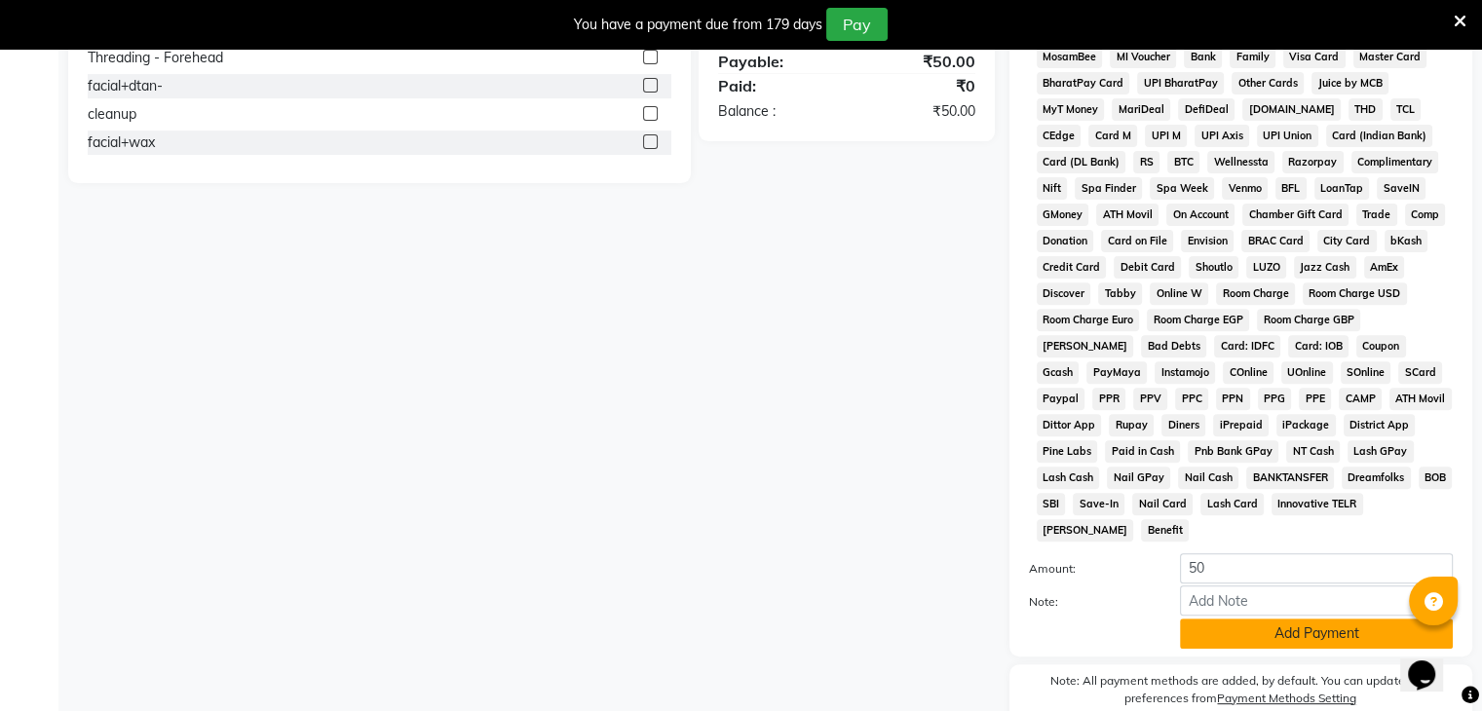
click at [1344, 632] on button "Add Payment" at bounding box center [1316, 634] width 273 height 30
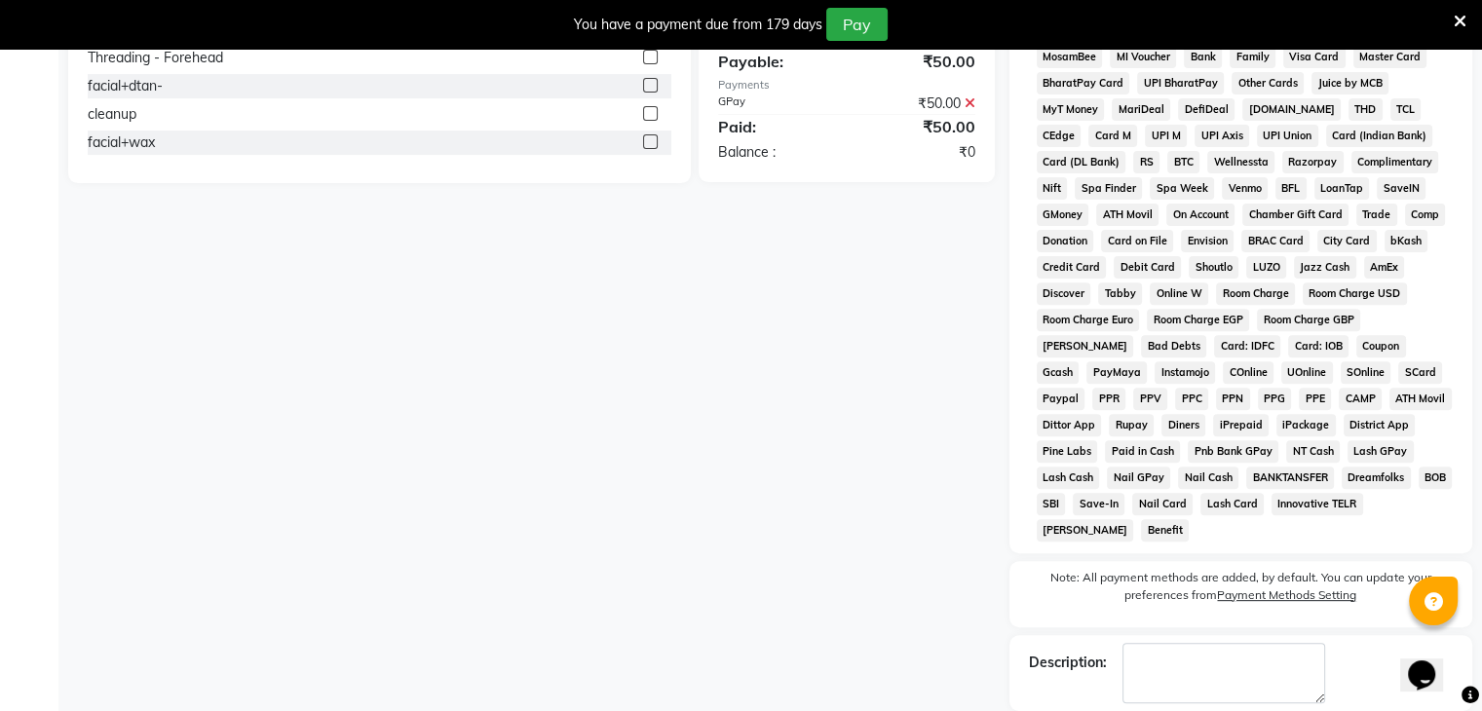
scroll to position [729, 0]
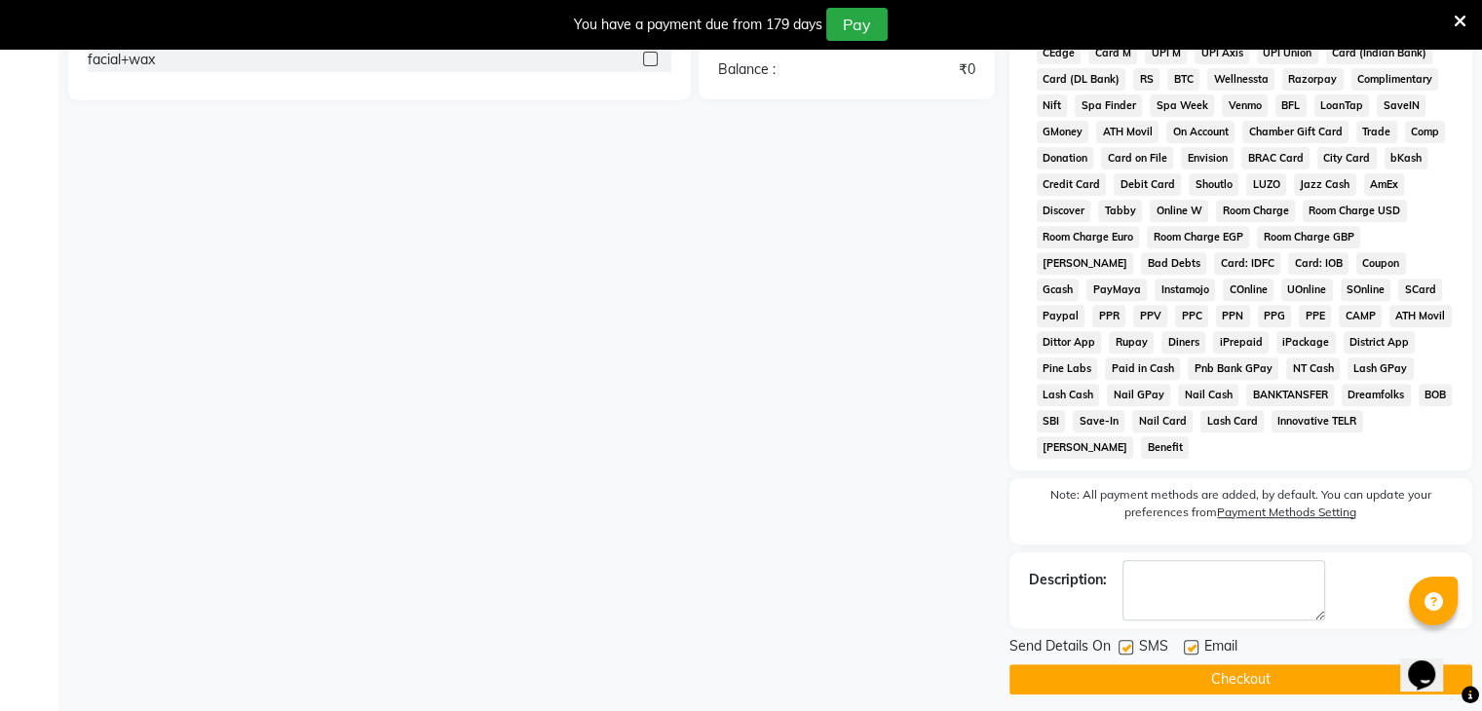
click at [1323, 674] on button "Checkout" at bounding box center [1240, 679] width 463 height 30
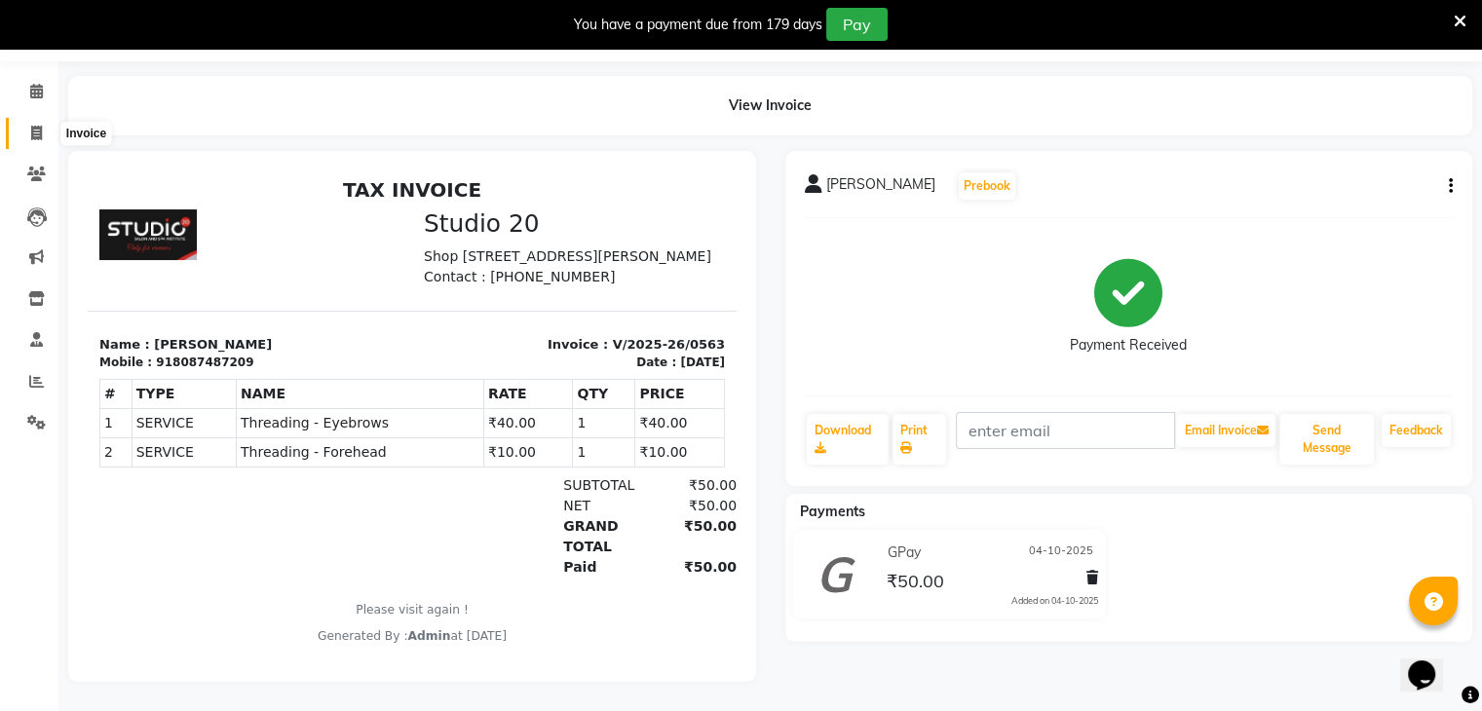
click at [28, 123] on span at bounding box center [36, 134] width 34 height 22
select select "service"
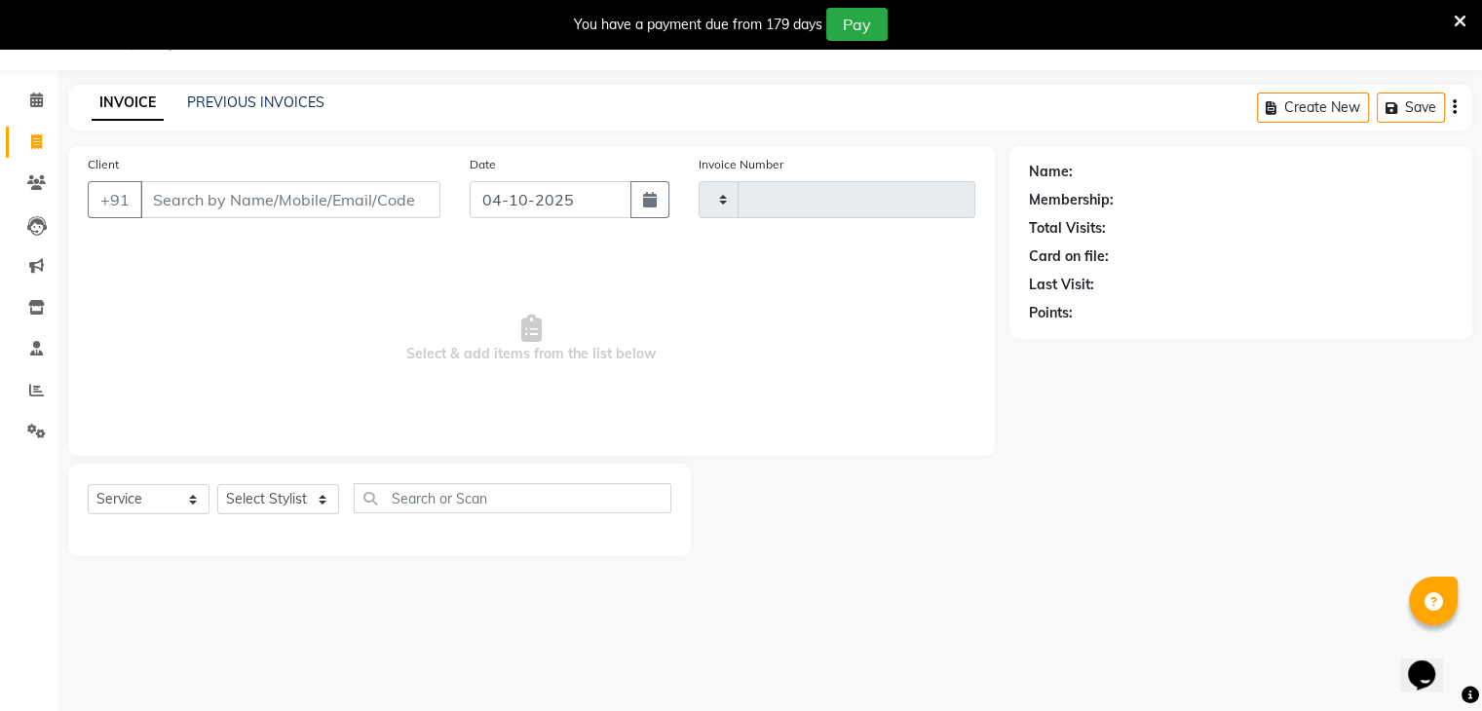
scroll to position [49, 0]
type input "0564"
select select "638"
click at [196, 209] on input "Client" at bounding box center [290, 199] width 300 height 37
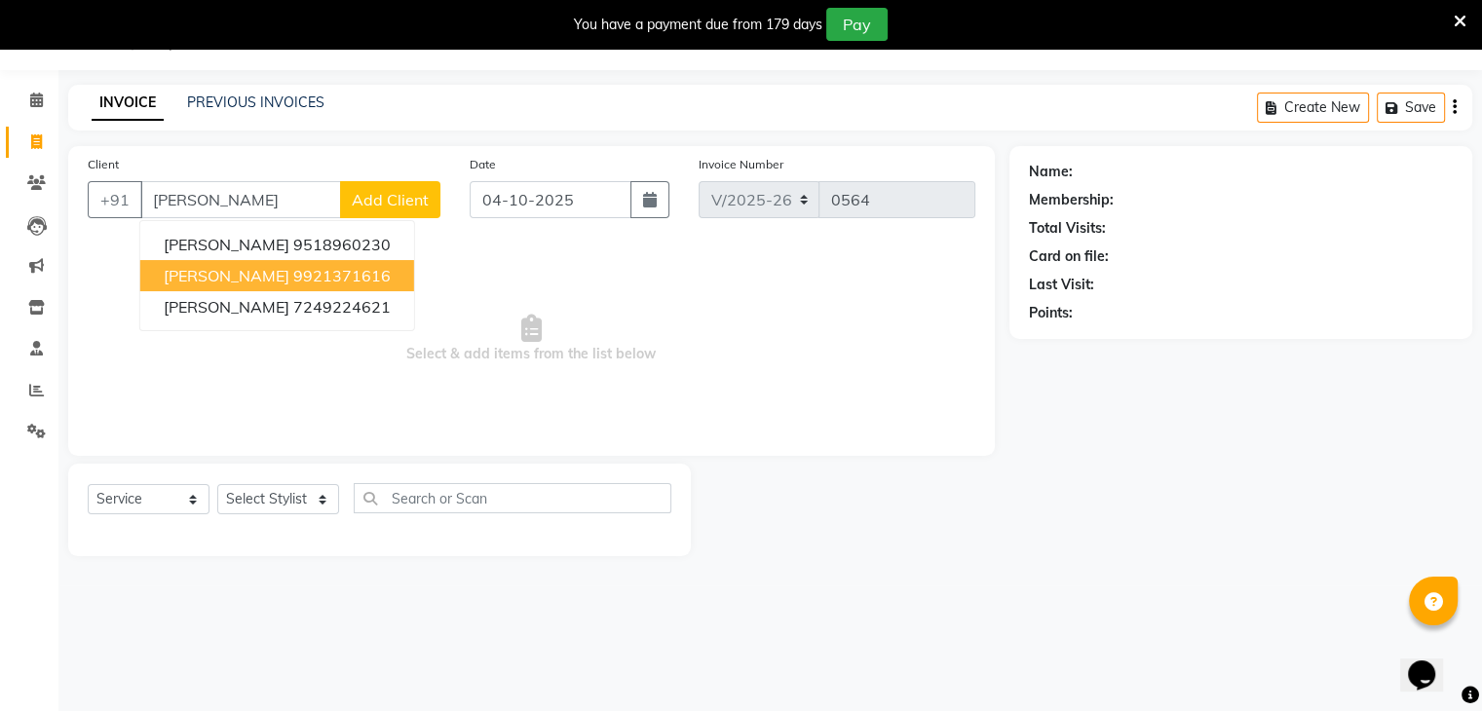
click at [259, 278] on span "[PERSON_NAME]" at bounding box center [227, 275] width 126 height 19
type input "9921371616"
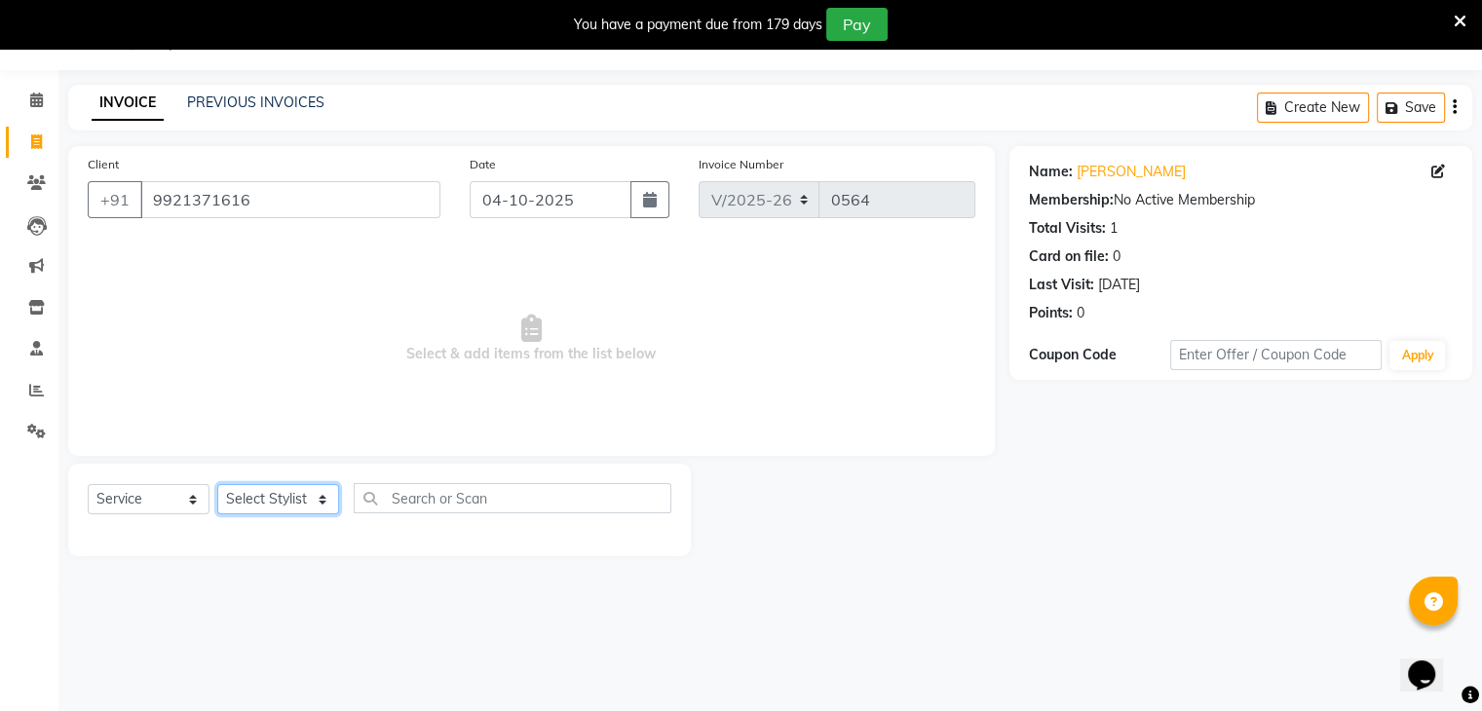
click at [281, 502] on select "Select Stylist [PERSON_NAME] [PERSON_NAME] [PERSON_NAME] Jaya [PERSON_NAME] [PE…" at bounding box center [278, 499] width 122 height 30
select select "65859"
click at [217, 485] on select "Select Stylist [PERSON_NAME] [PERSON_NAME] [PERSON_NAME] Jaya [PERSON_NAME] [PE…" at bounding box center [278, 499] width 122 height 30
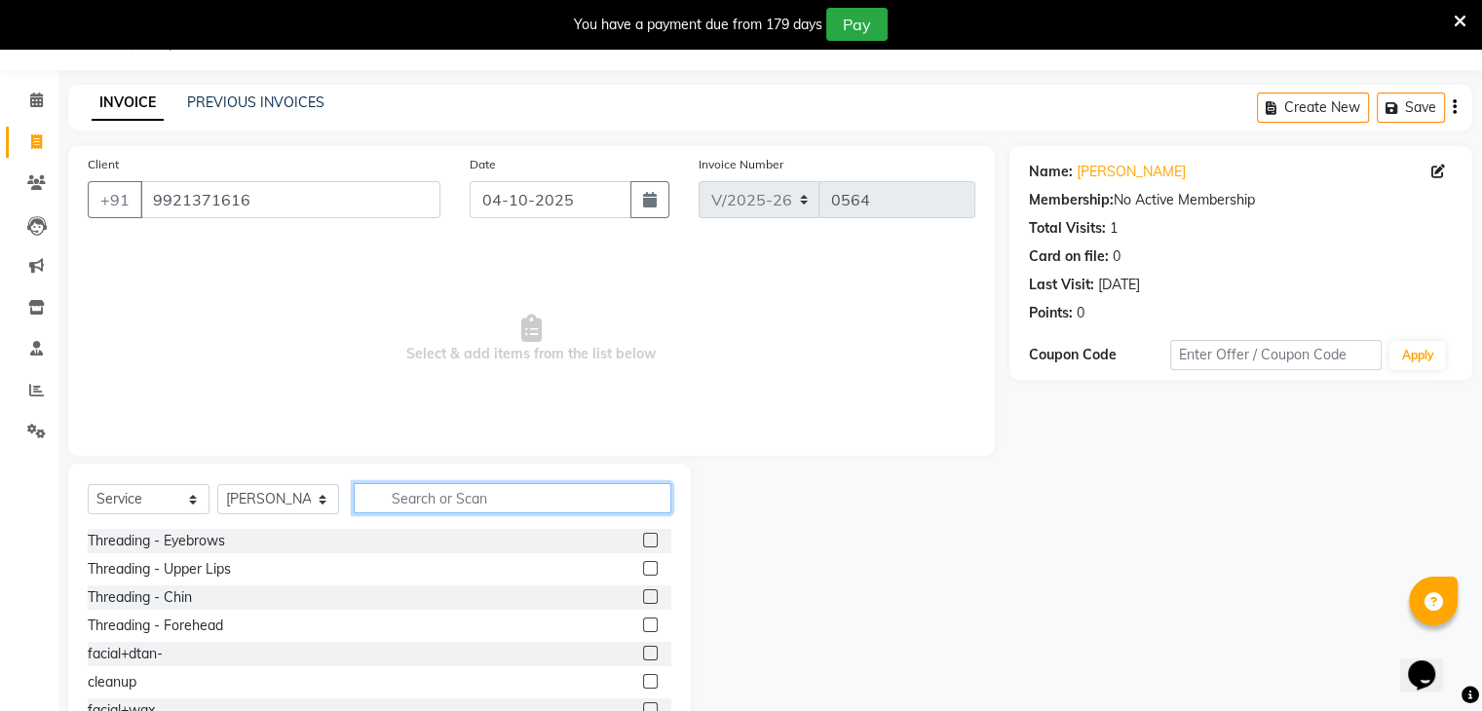
click at [422, 495] on input "text" at bounding box center [513, 498] width 318 height 30
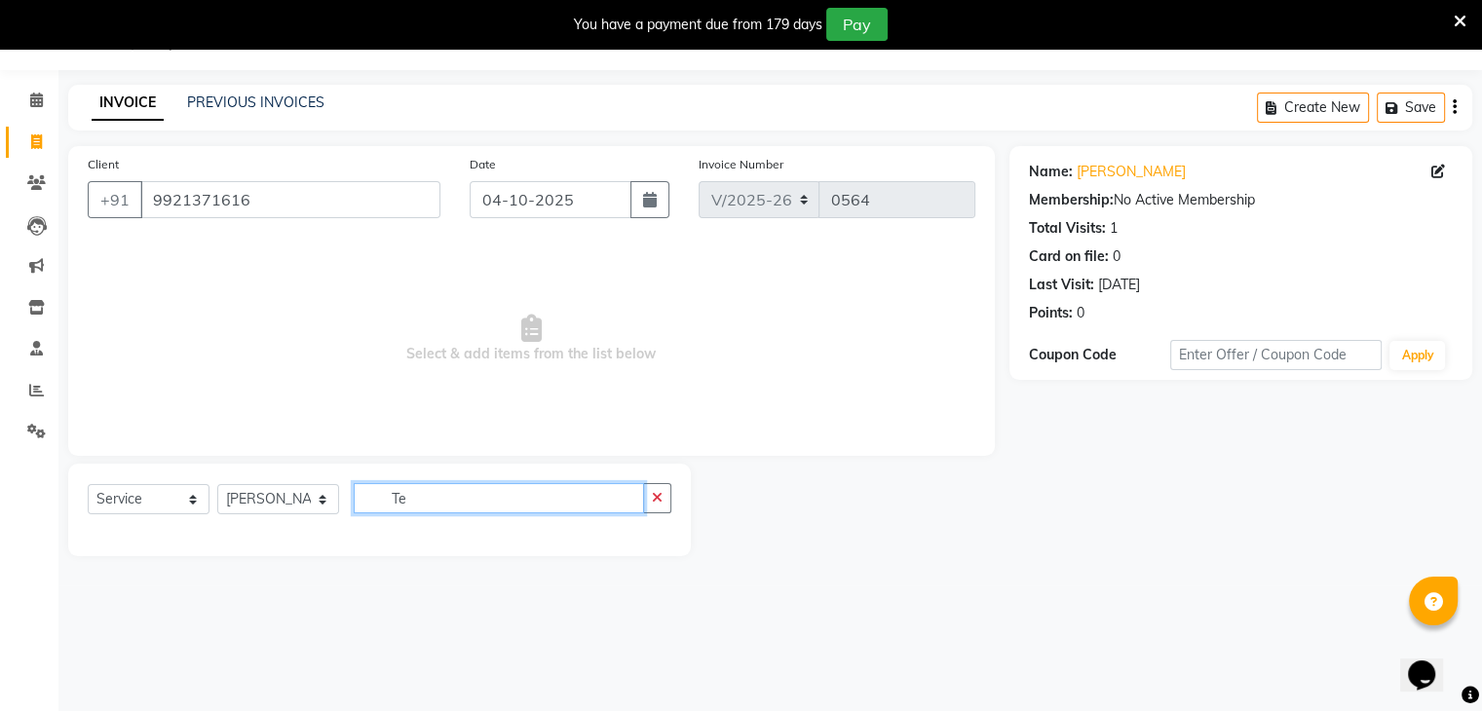
type input "T"
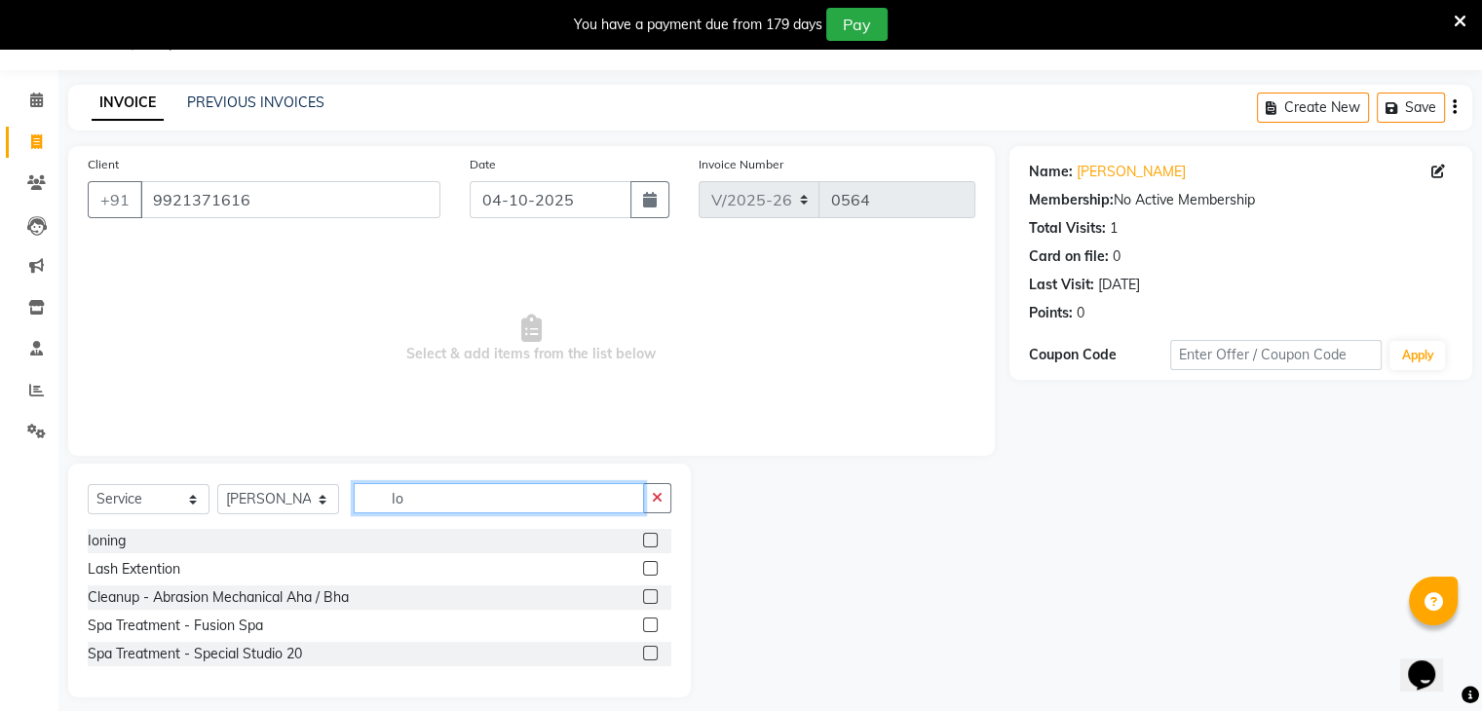
type input "Io"
click at [649, 543] on label at bounding box center [650, 540] width 15 height 15
click at [649, 543] on input "checkbox" at bounding box center [649, 541] width 13 height 13
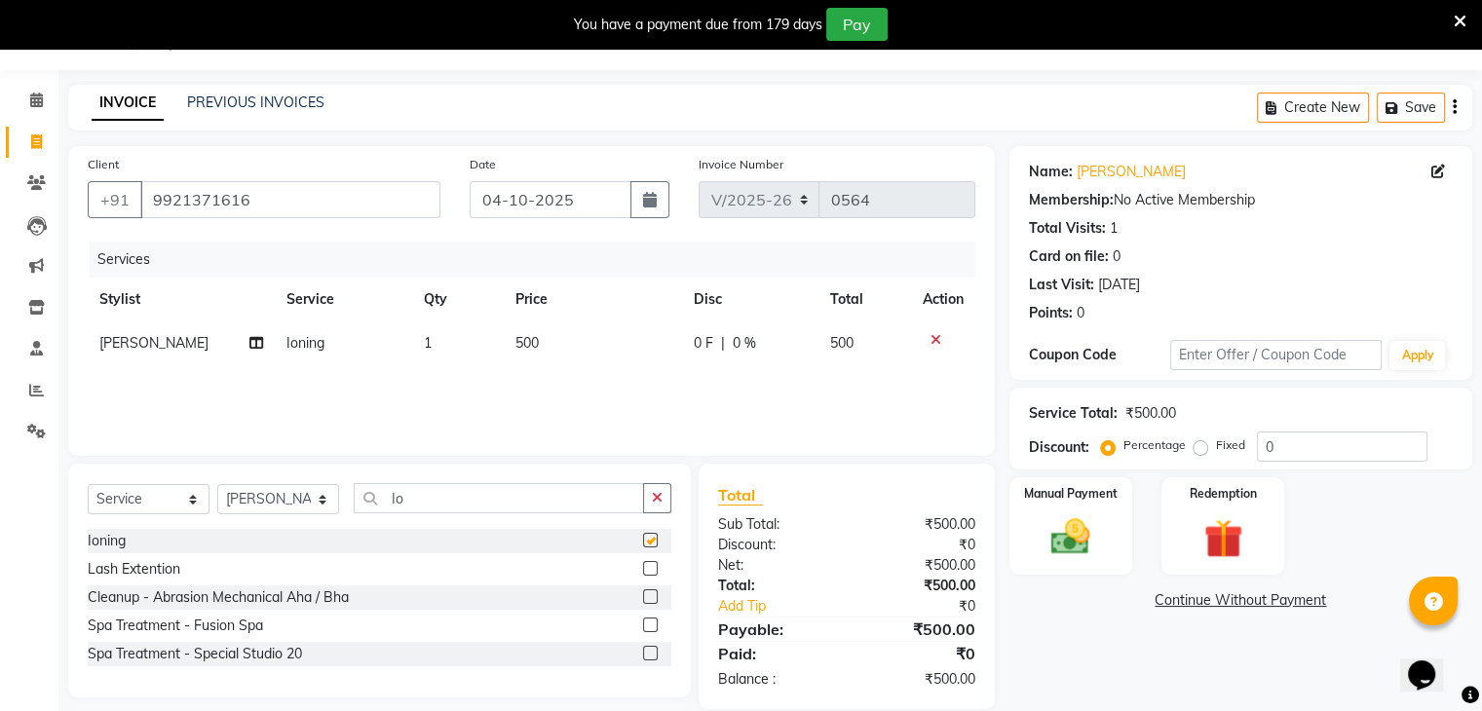
checkbox input "false"
type input "I"
click at [429, 500] on input "I" at bounding box center [499, 498] width 290 height 30
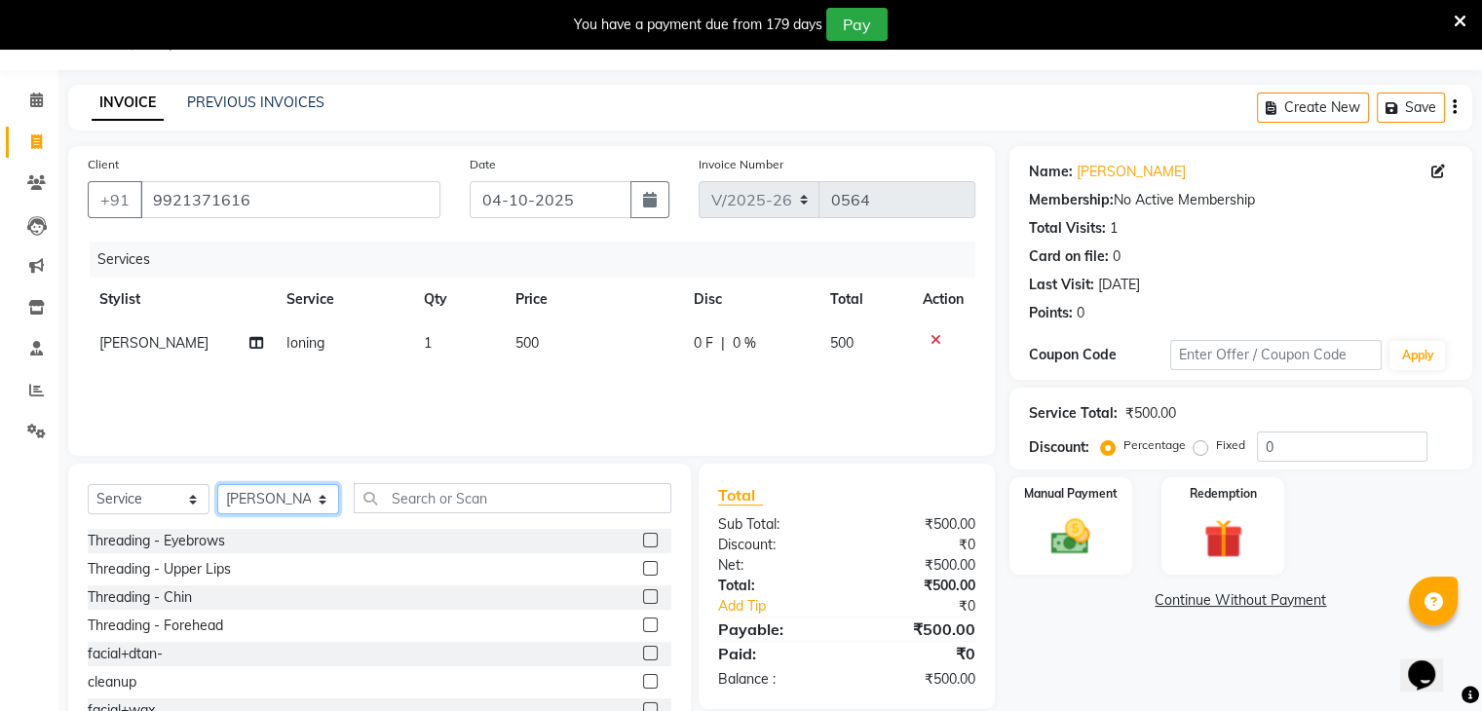
click at [242, 505] on select "Select Stylist [PERSON_NAME] [PERSON_NAME] [PERSON_NAME] Jaya [PERSON_NAME] [PE…" at bounding box center [278, 499] width 122 height 30
select select "81555"
click at [217, 485] on select "Select Stylist [PERSON_NAME] [PERSON_NAME] [PERSON_NAME] Jaya [PERSON_NAME] [PE…" at bounding box center [278, 499] width 122 height 30
click at [643, 535] on label at bounding box center [650, 540] width 15 height 15
click at [643, 535] on input "checkbox" at bounding box center [649, 541] width 13 height 13
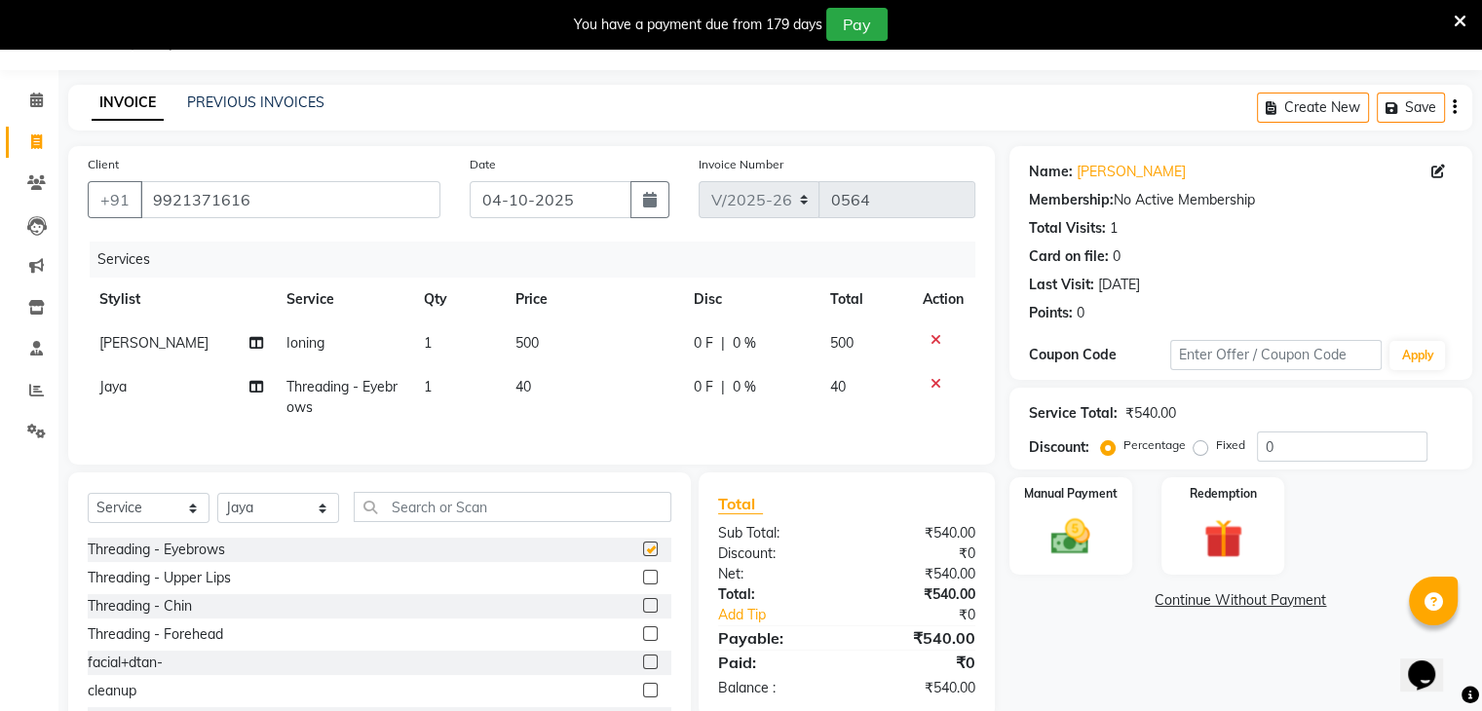
checkbox input "false"
click at [643, 641] on label at bounding box center [650, 633] width 15 height 15
click at [643, 641] on input "checkbox" at bounding box center [649, 634] width 13 height 13
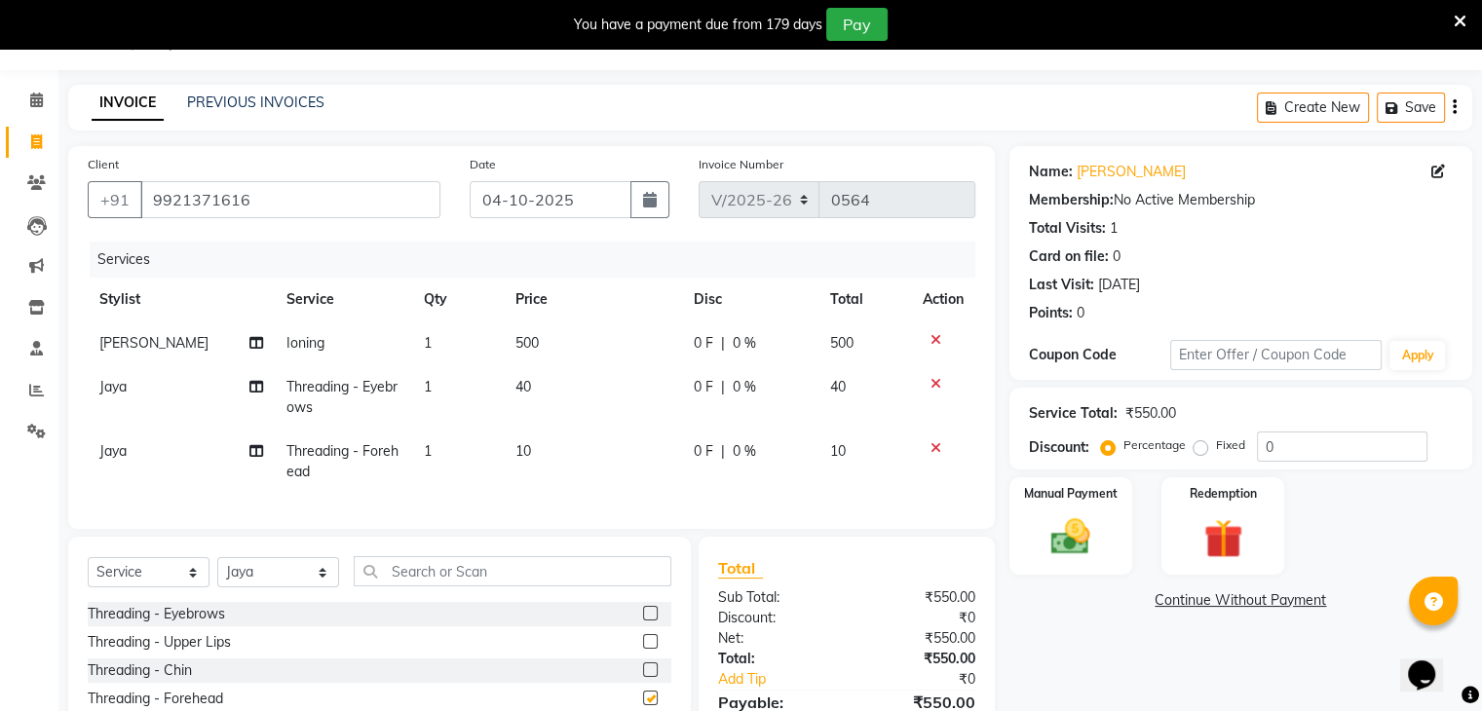
checkbox input "false"
click at [643, 649] on label at bounding box center [650, 641] width 15 height 15
click at [643, 649] on input "checkbox" at bounding box center [649, 642] width 13 height 13
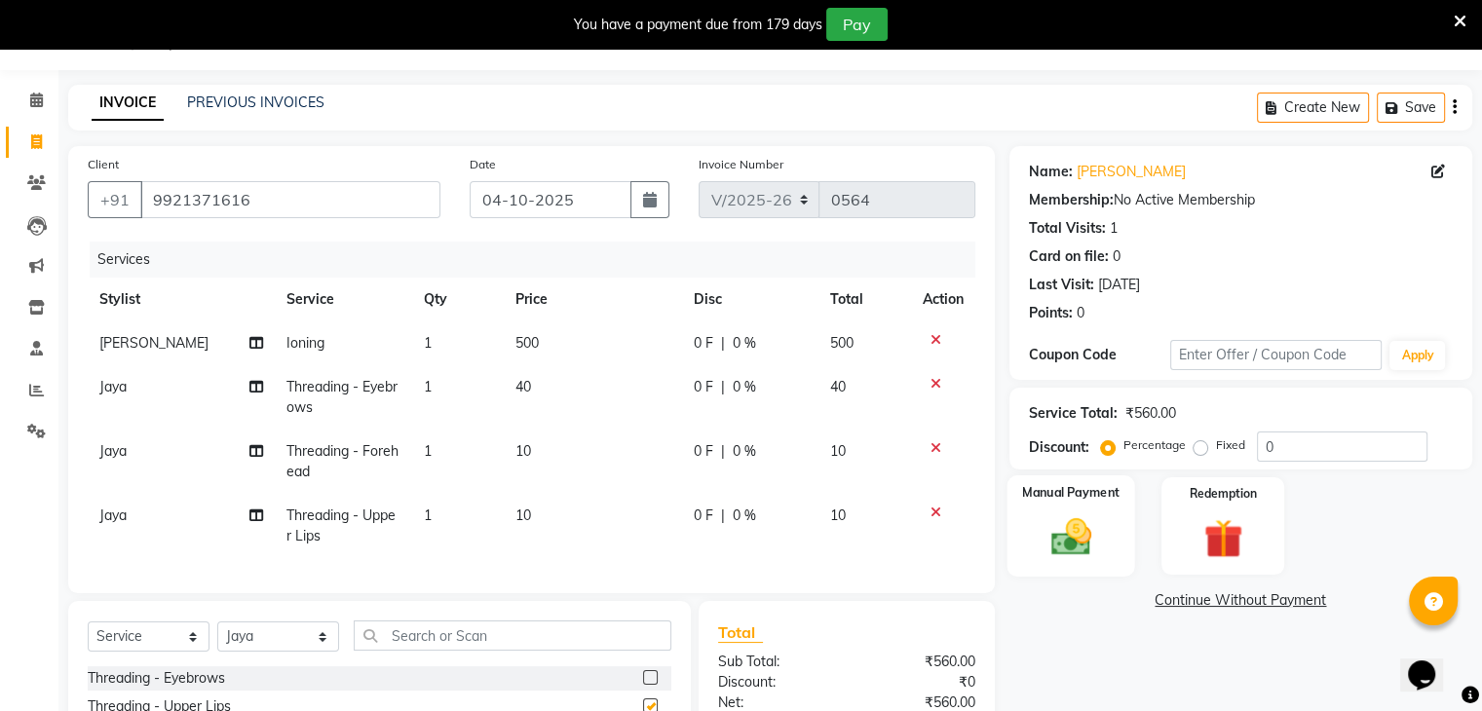
checkbox input "false"
click at [1066, 542] on img at bounding box center [1070, 537] width 65 height 47
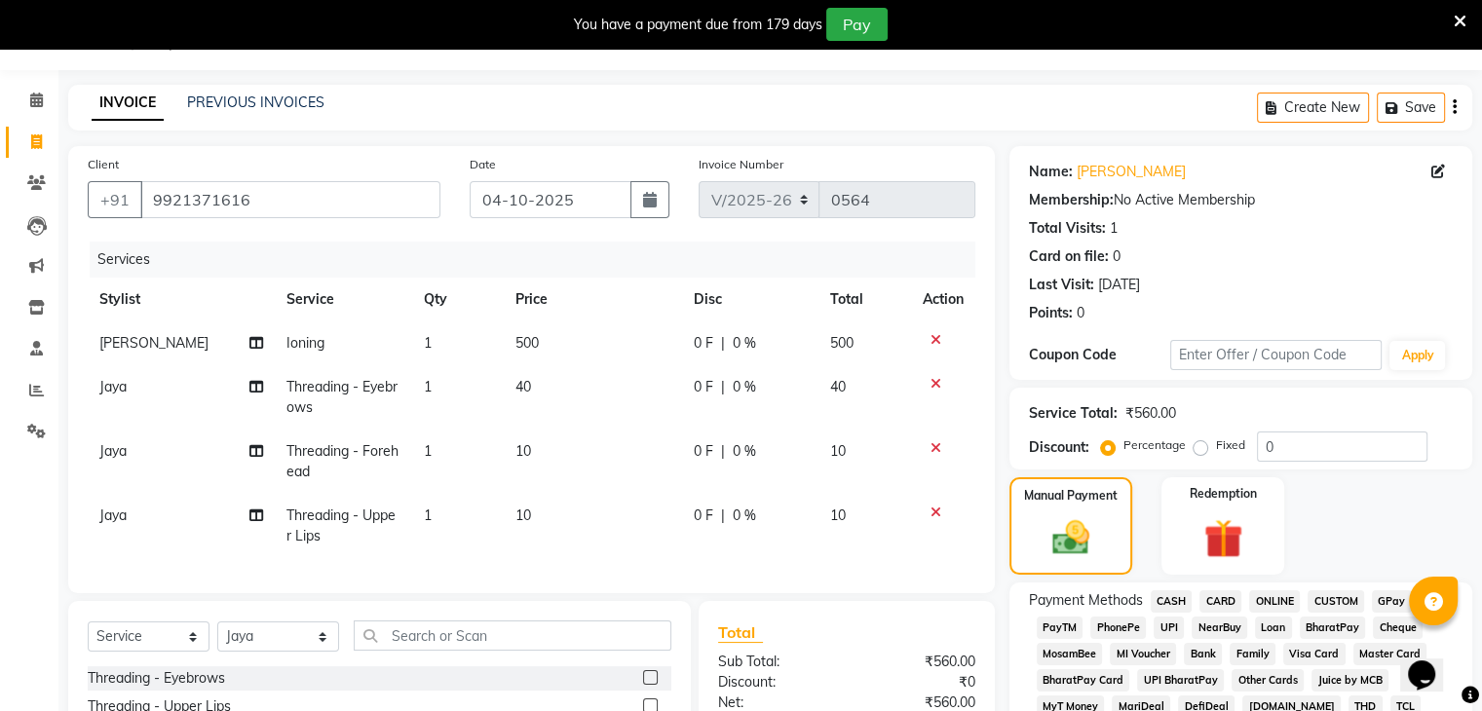
click at [1392, 600] on span "GPay" at bounding box center [1392, 601] width 40 height 22
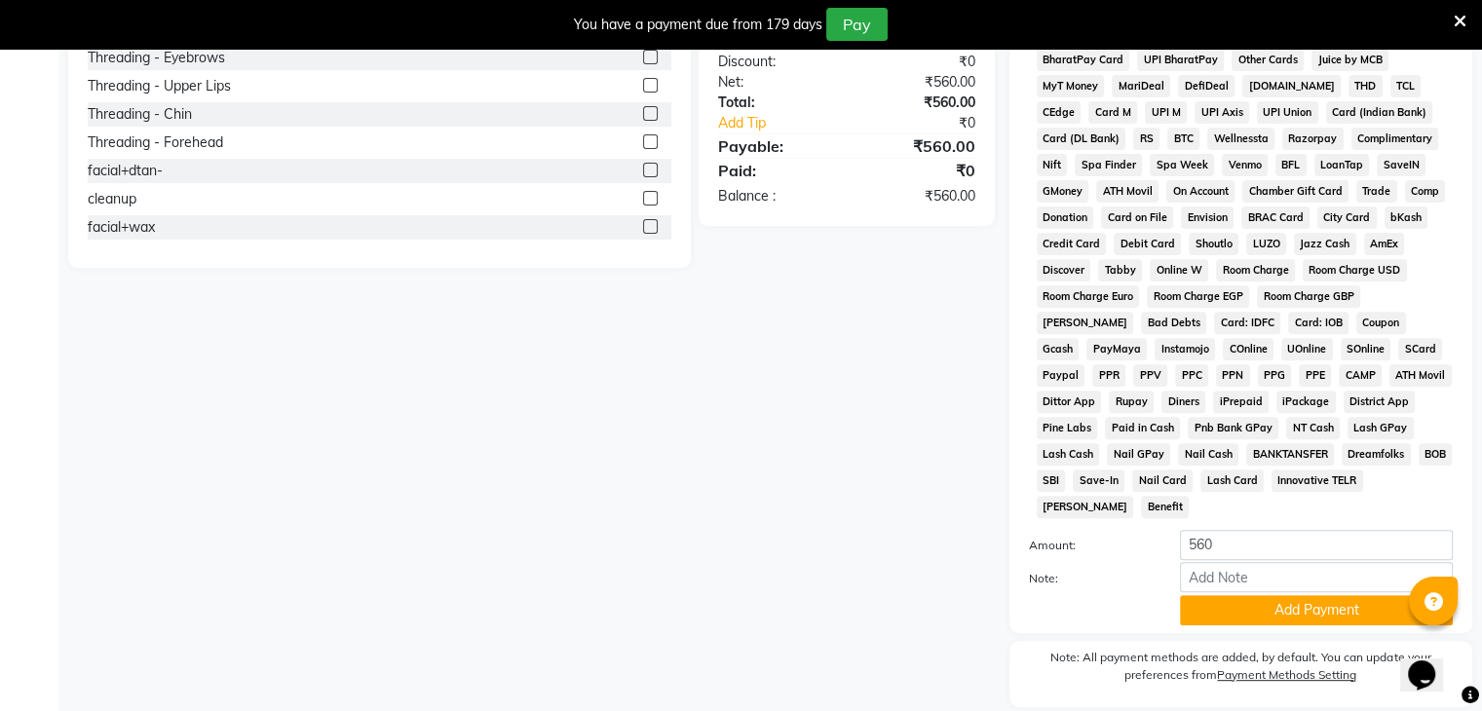
scroll to position [725, 0]
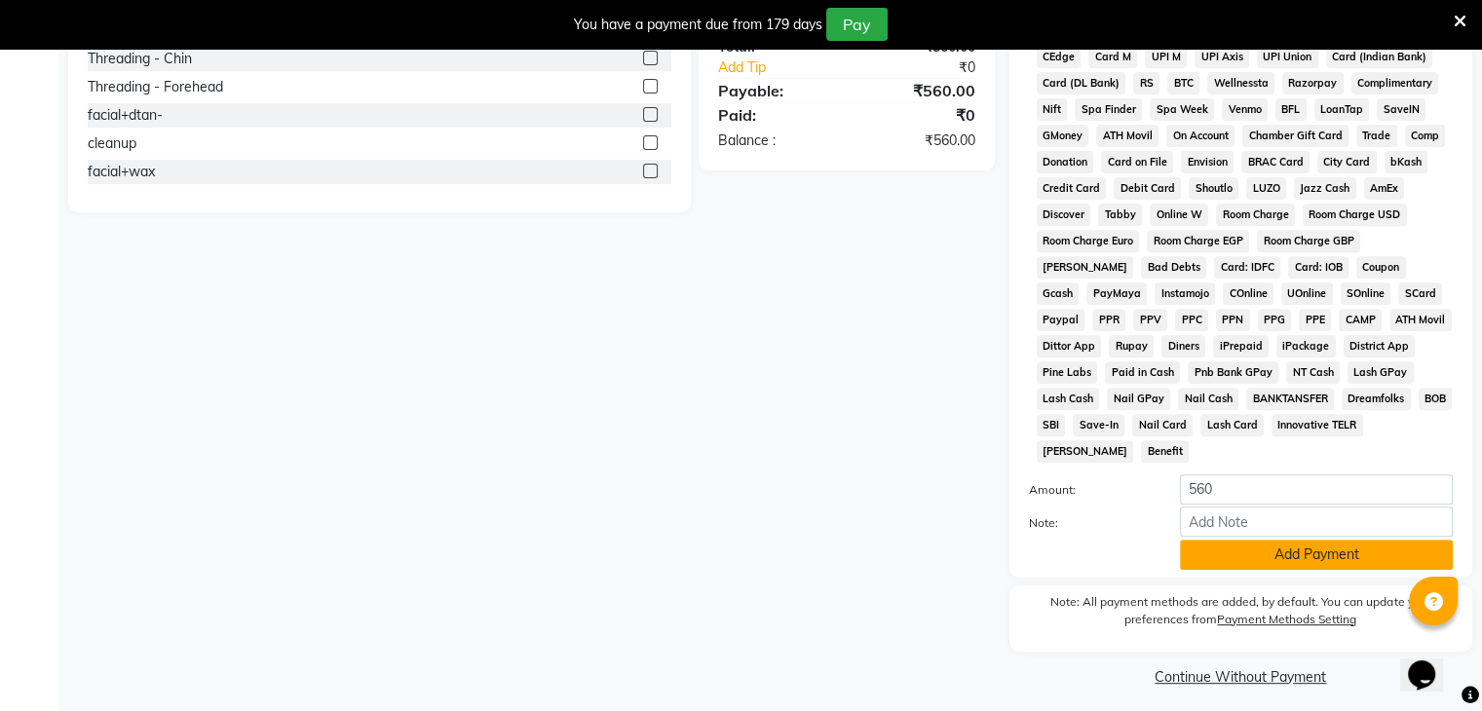
click at [1294, 546] on button "Add Payment" at bounding box center [1316, 555] width 273 height 30
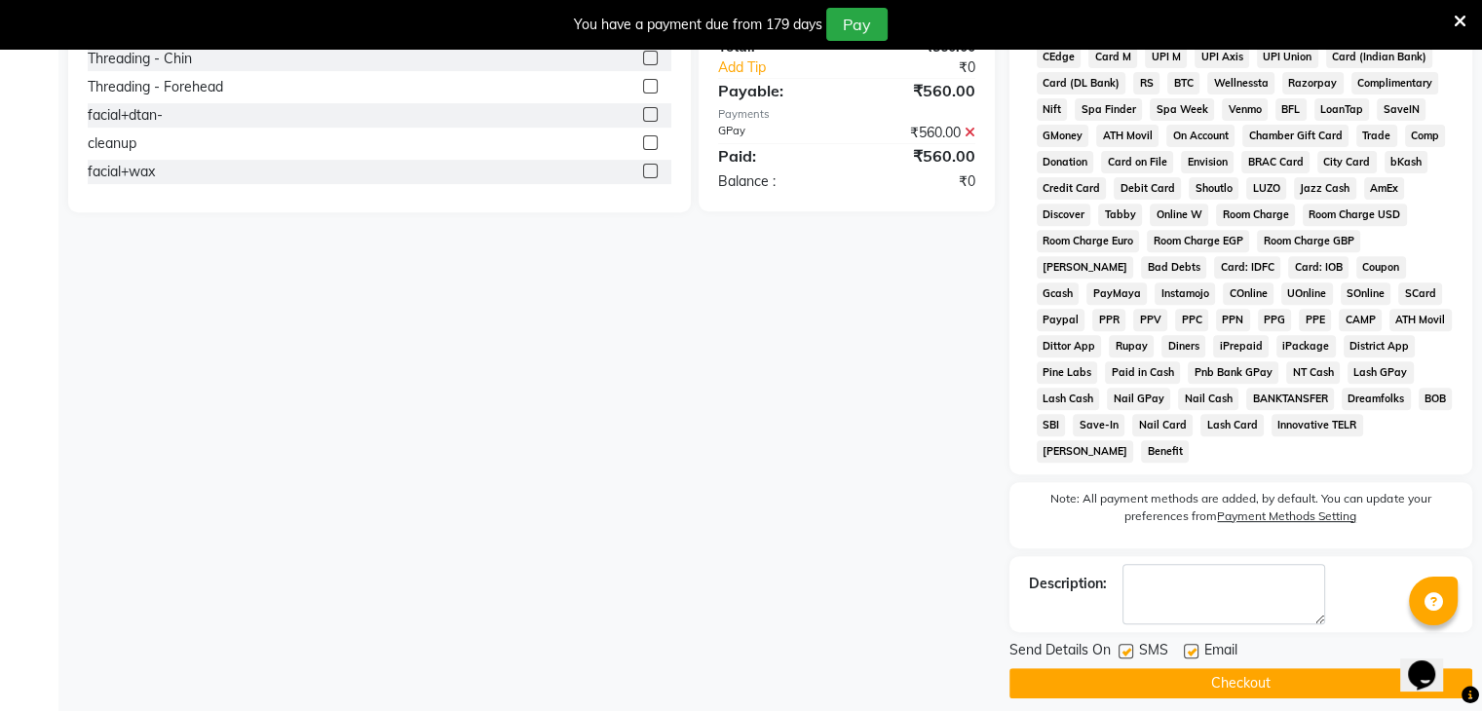
click at [1284, 668] on button "Checkout" at bounding box center [1240, 683] width 463 height 30
